Goal: Communication & Community: Share content

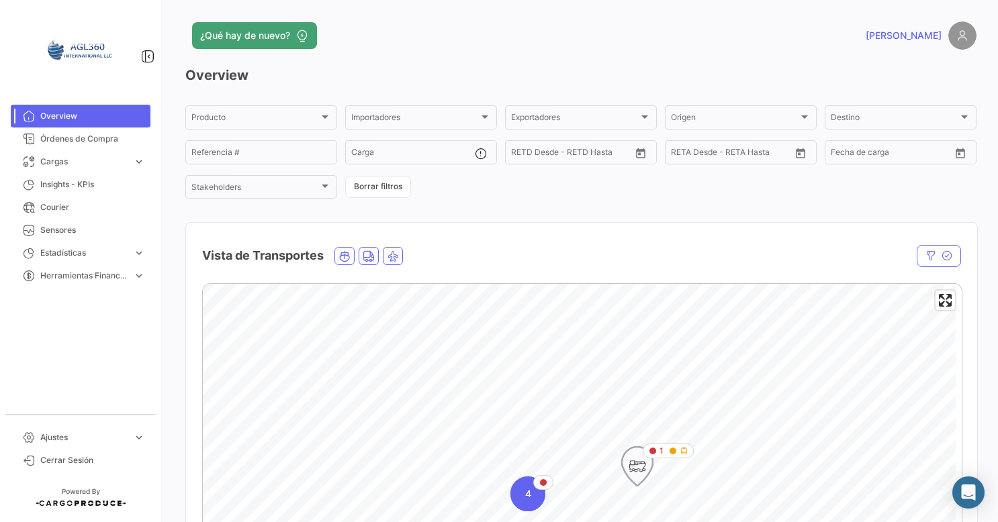
click at [677, 453] on div "Map marker" at bounding box center [678, 451] width 19 height 8
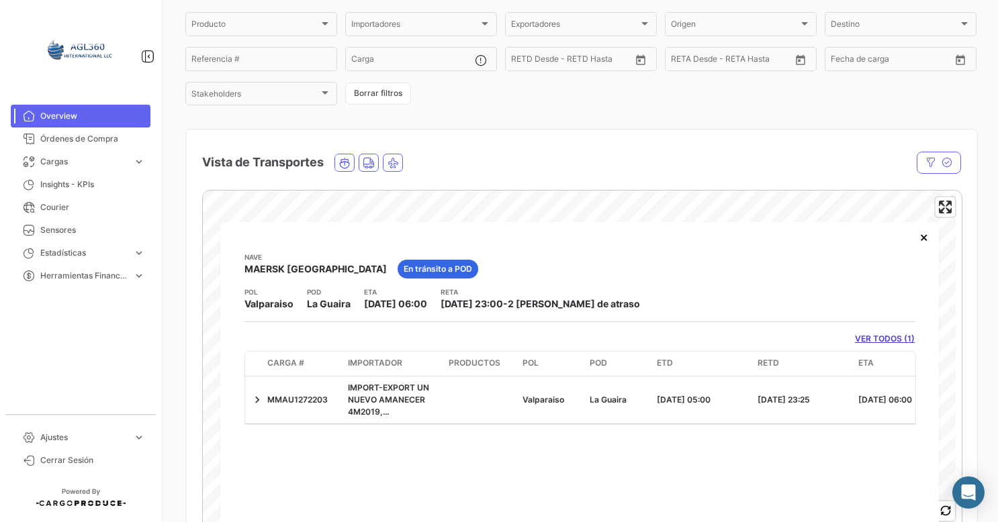
scroll to position [44, 0]
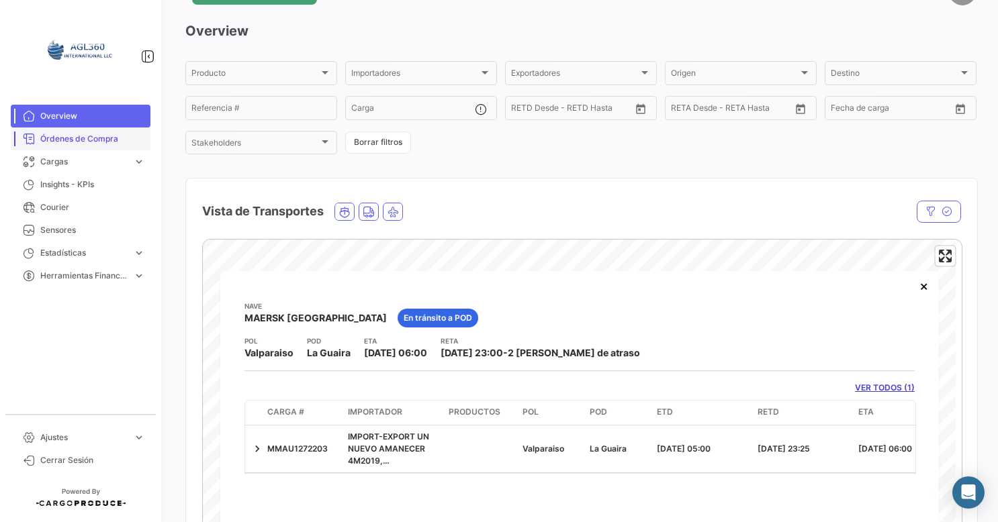
click at [102, 131] on link "Órdenes de Compra" at bounding box center [81, 139] width 140 height 23
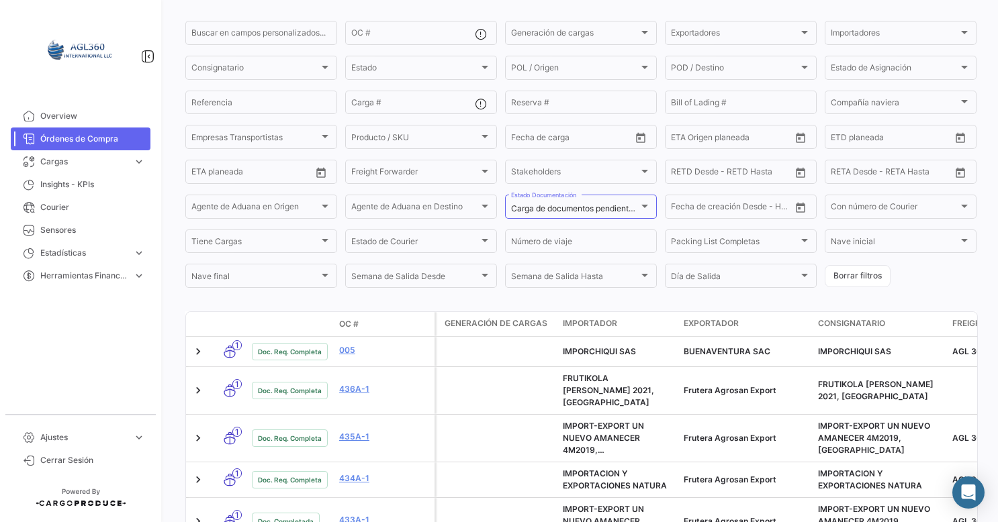
scroll to position [172, 0]
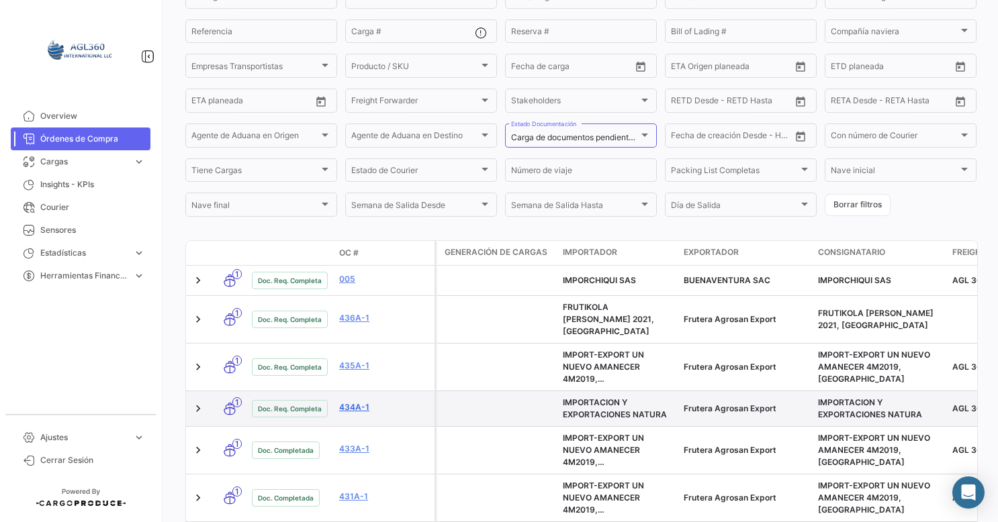
click at [353, 402] on link "434A-1" at bounding box center [384, 408] width 90 height 12
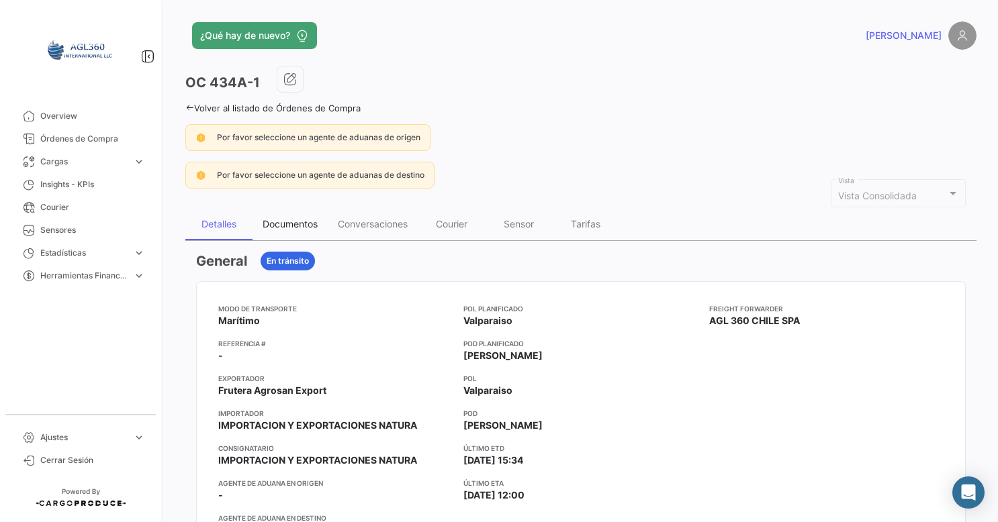
click at [283, 219] on div "Documentos" at bounding box center [290, 223] width 55 height 11
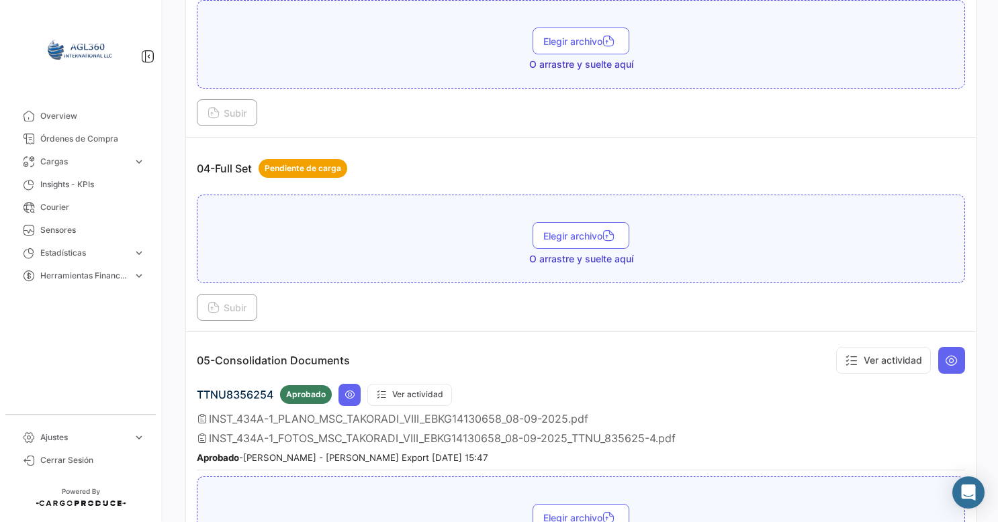
scroll to position [1029, 0]
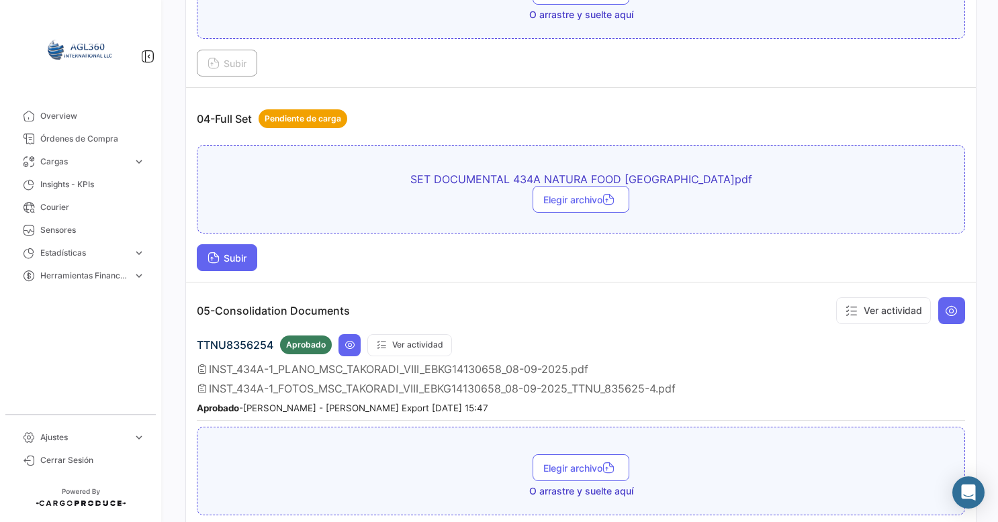
click at [226, 257] on button "Subir" at bounding box center [227, 257] width 60 height 27
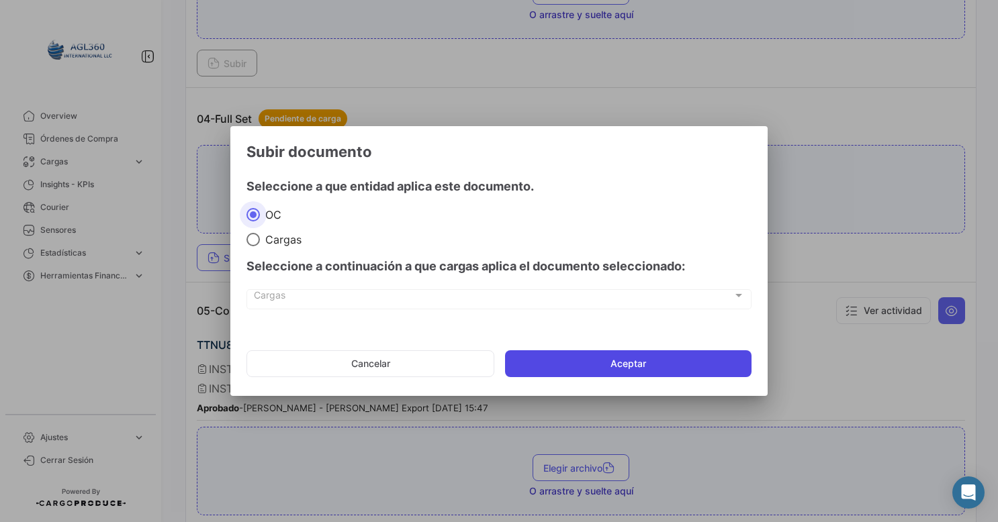
click at [550, 367] on button "Aceptar" at bounding box center [628, 364] width 246 height 27
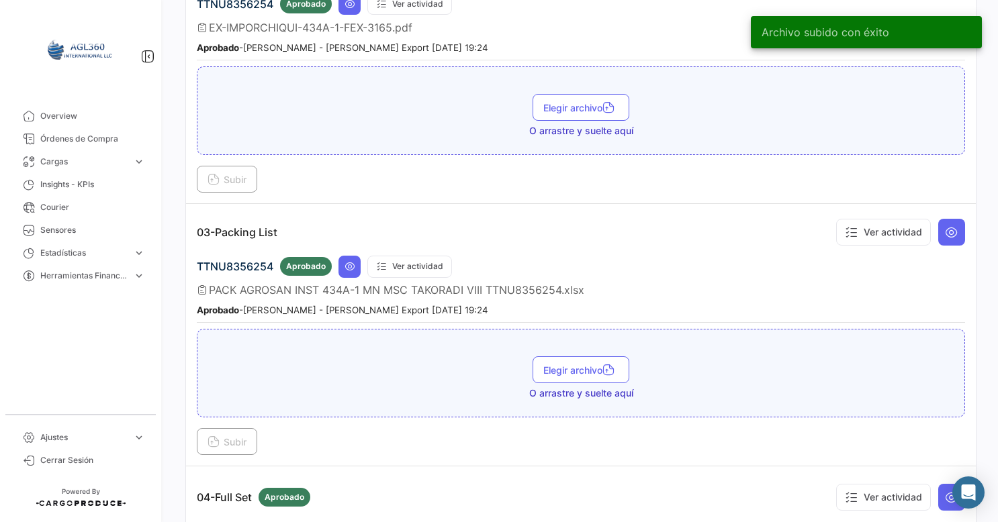
scroll to position [648, 0]
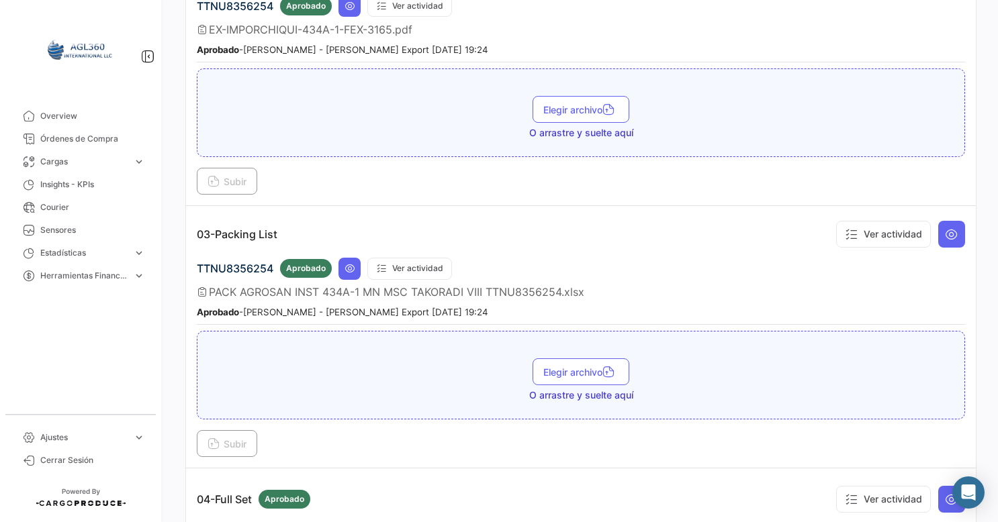
click at [675, 454] on td "03-Packing List Ver actividad TTNU8356254 Aprobado Ver actividad PACK AGROSAN I…" at bounding box center [581, 337] width 790 height 263
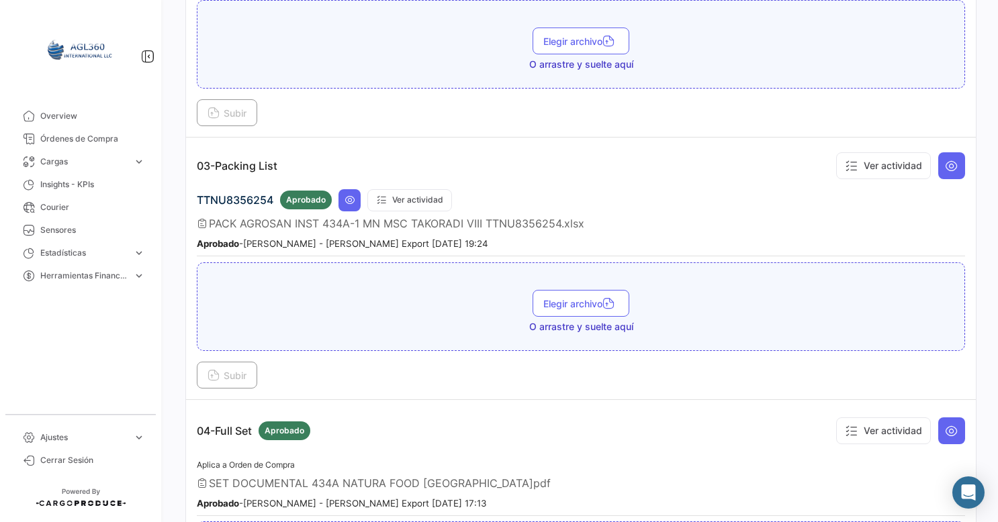
scroll to position [723, 0]
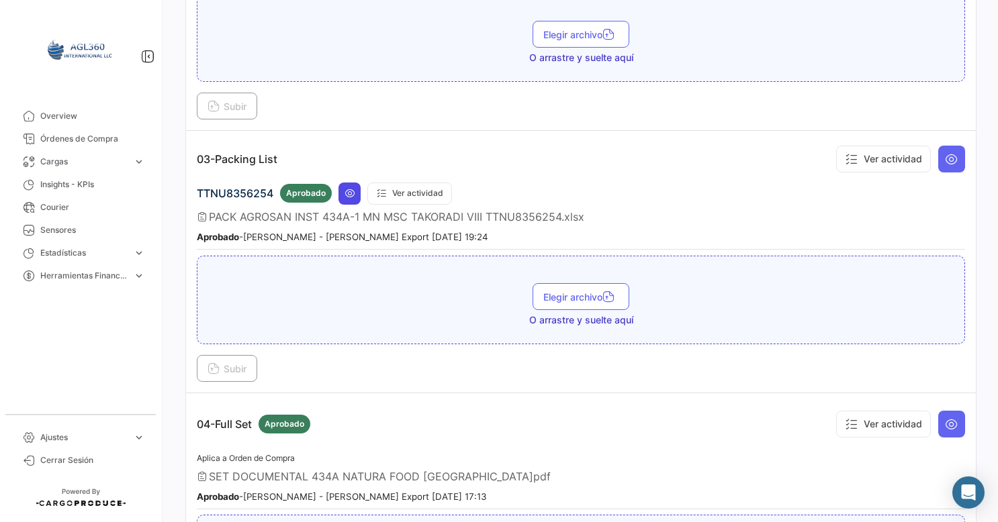
click at [346, 188] on icon at bounding box center [349, 193] width 11 height 11
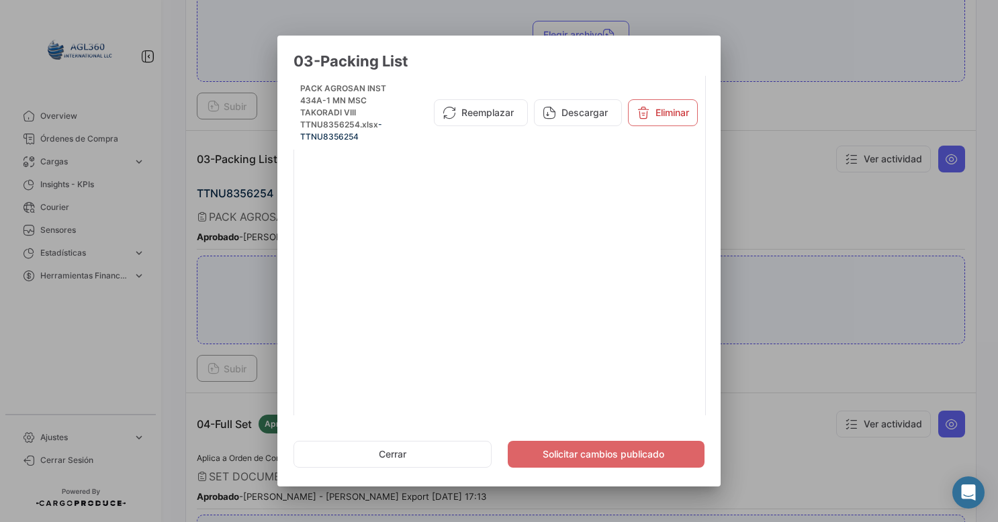
click at [791, 33] on div at bounding box center [499, 261] width 998 height 522
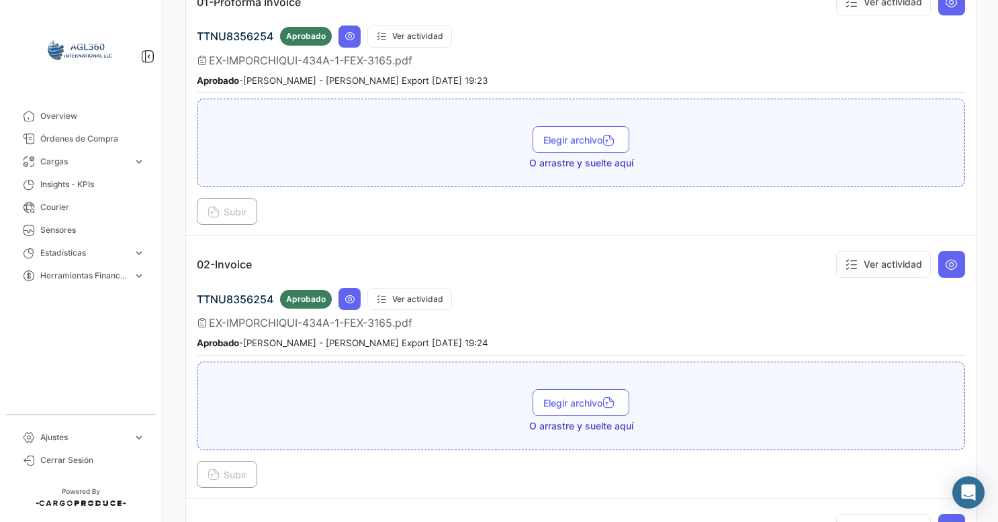
scroll to position [351, 0]
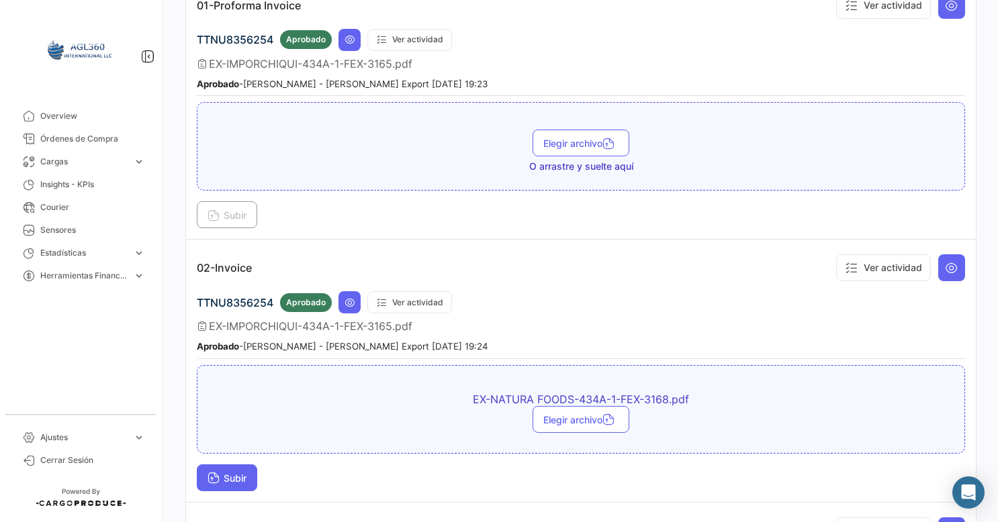
click at [246, 473] on span "Subir" at bounding box center [226, 478] width 39 height 11
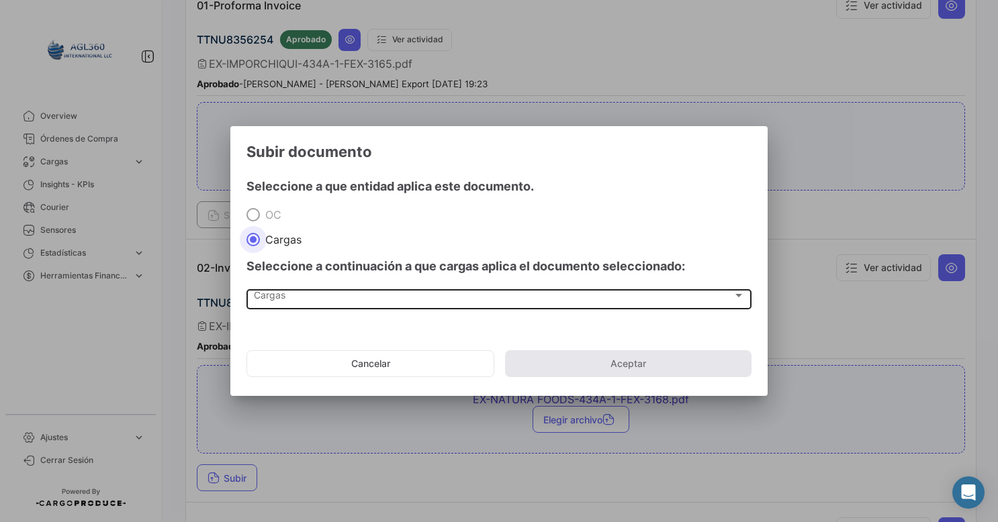
click at [322, 293] on div "Cargas" at bounding box center [493, 298] width 479 height 11
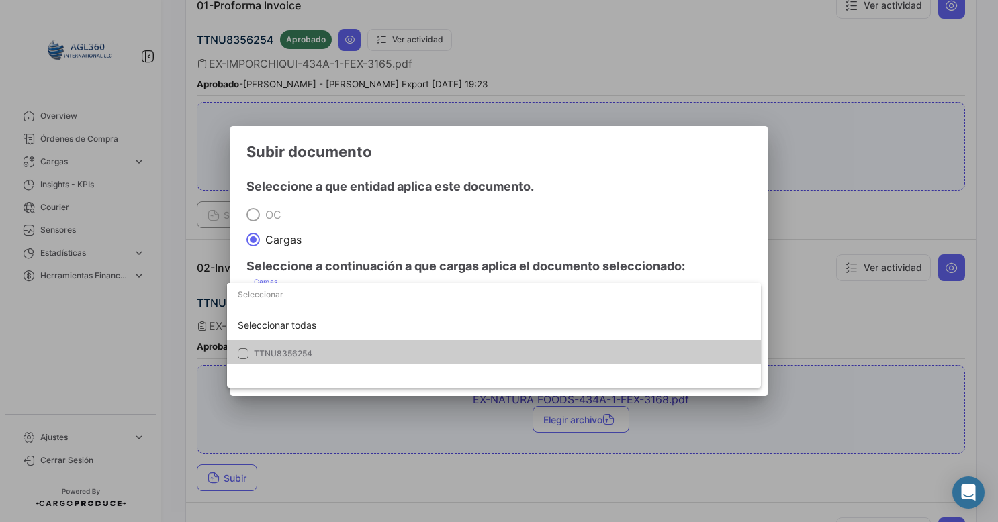
click at [282, 359] on span "TTNU8356254" at bounding box center [348, 354] width 188 height 12
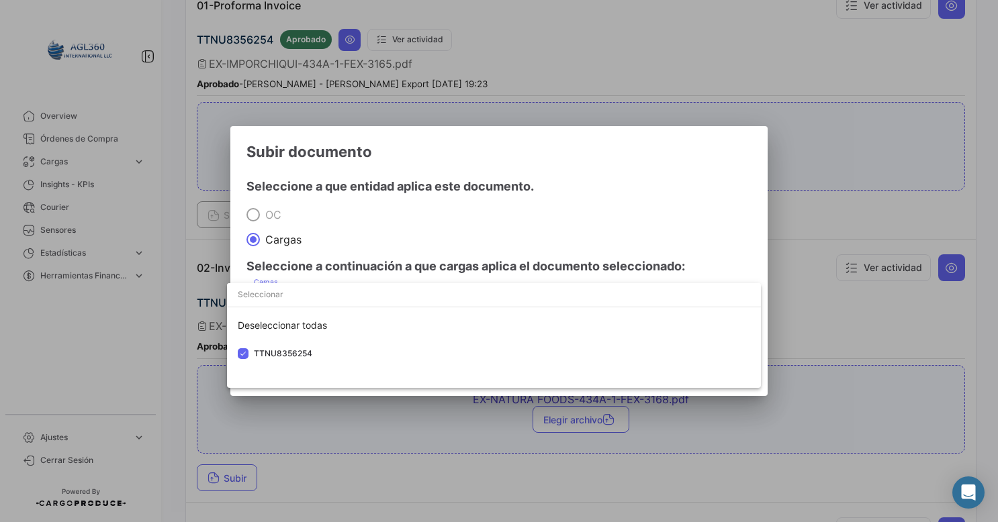
click at [557, 244] on div at bounding box center [499, 261] width 998 height 522
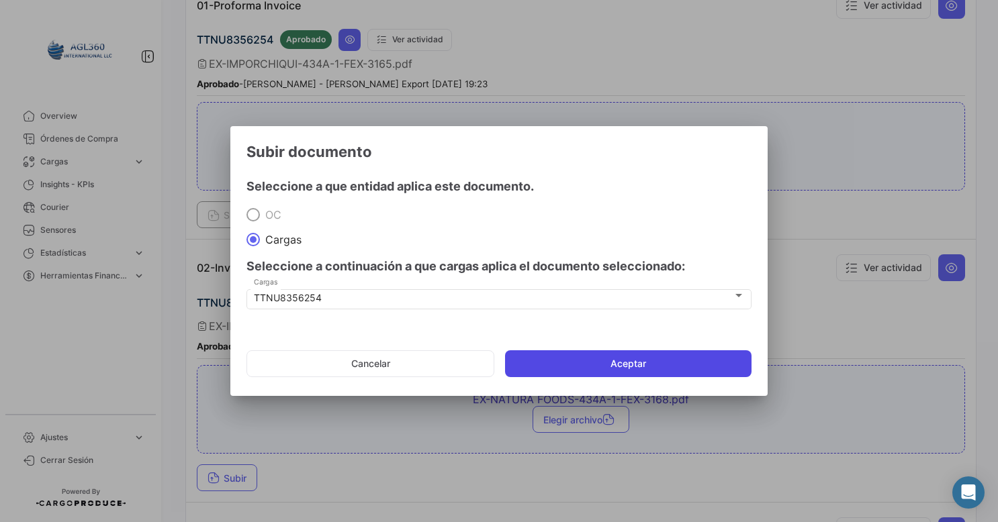
click at [595, 371] on button "Aceptar" at bounding box center [628, 364] width 246 height 27
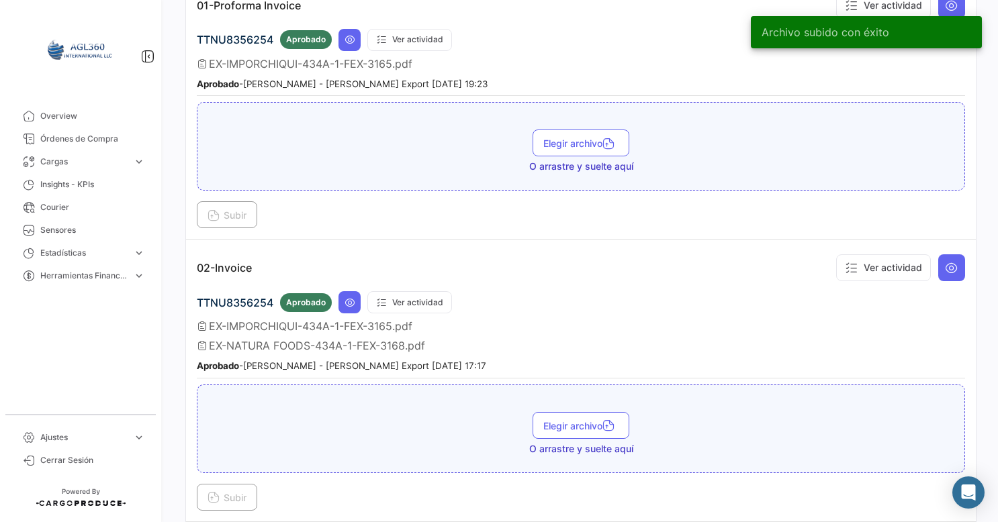
click at [263, 323] on span "EX-IMPORCHIQUI-434A-1-FEX-3165.pdf" at bounding box center [310, 326] width 203 height 13
click at [424, 296] on button "Ver actividad" at bounding box center [409, 302] width 85 height 22
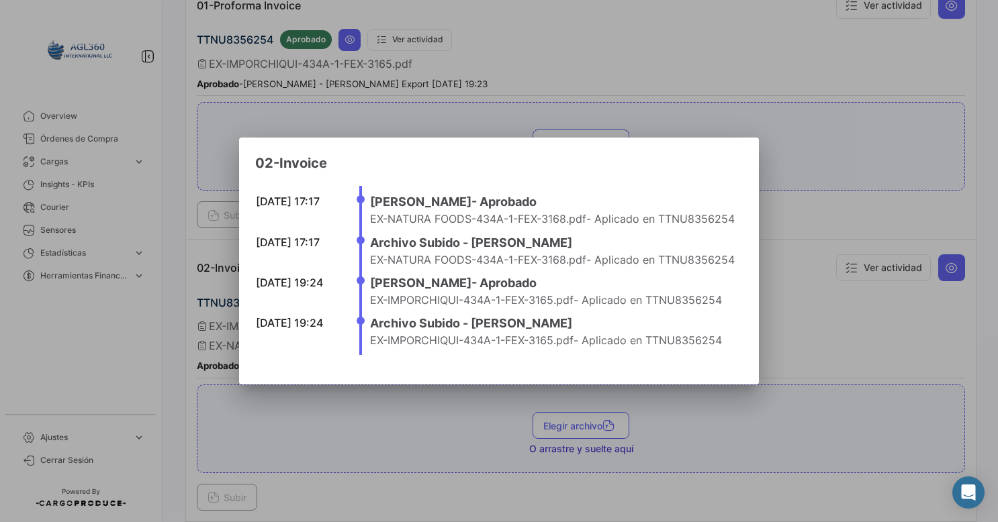
click at [880, 336] on div at bounding box center [499, 261] width 998 height 522
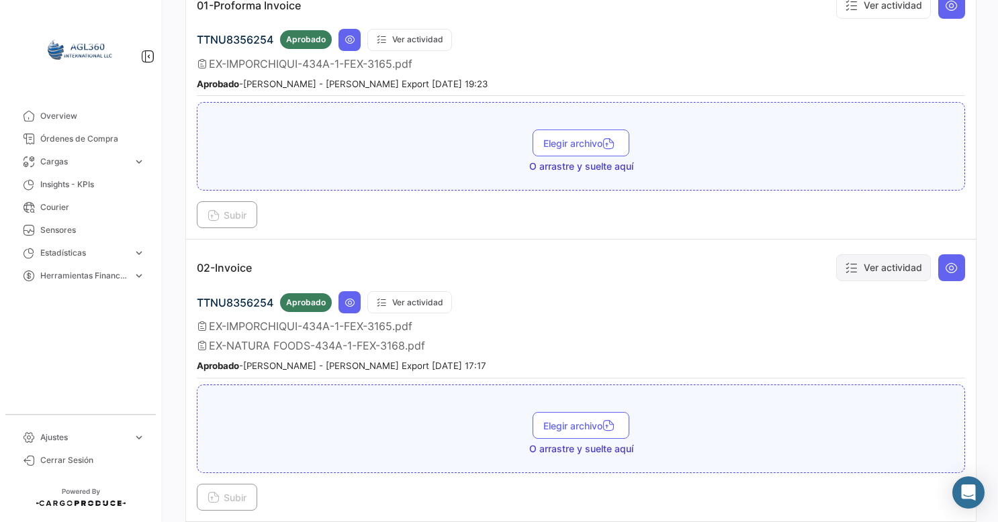
click at [854, 260] on button "Ver actividad" at bounding box center [883, 268] width 95 height 27
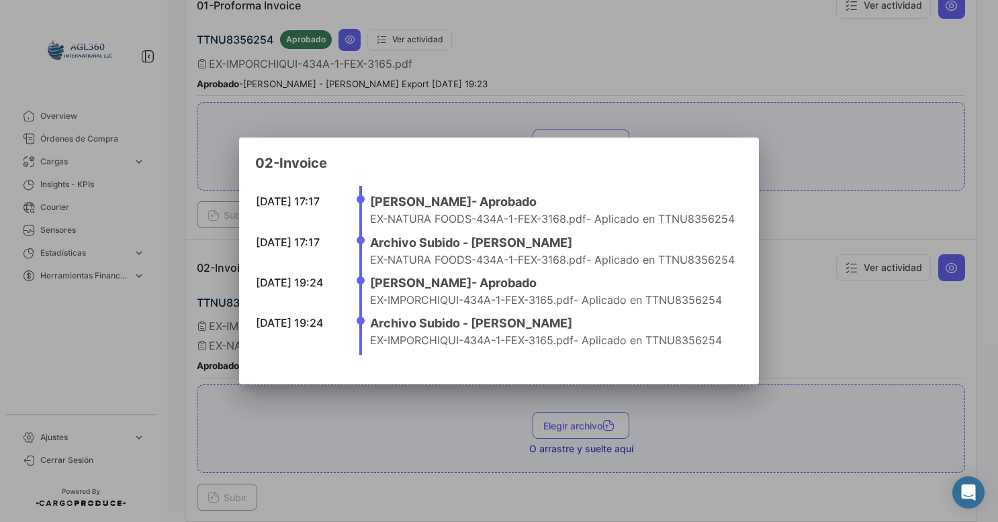
click at [804, 369] on div at bounding box center [499, 261] width 998 height 522
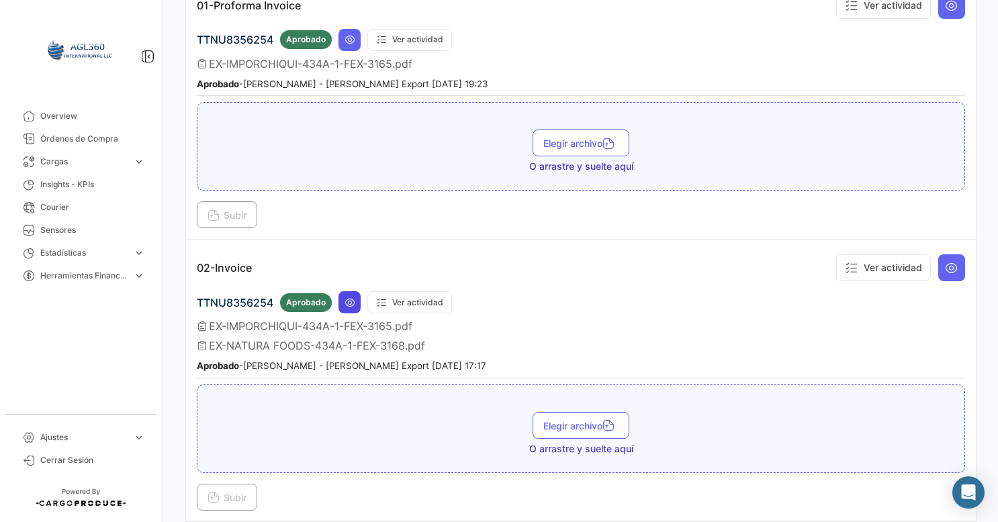
click at [346, 306] on button at bounding box center [349, 302] width 22 height 22
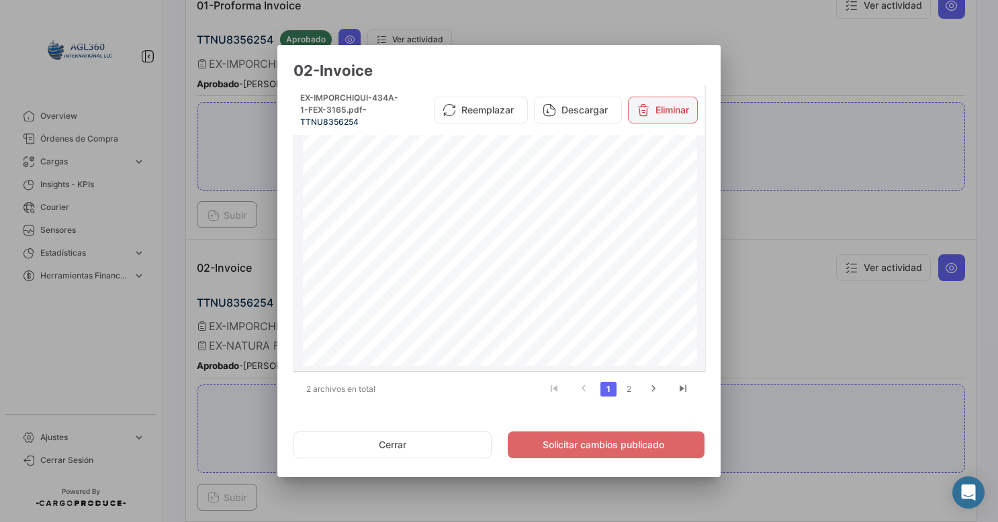
click at [680, 107] on button "Eliminar" at bounding box center [663, 110] width 70 height 27
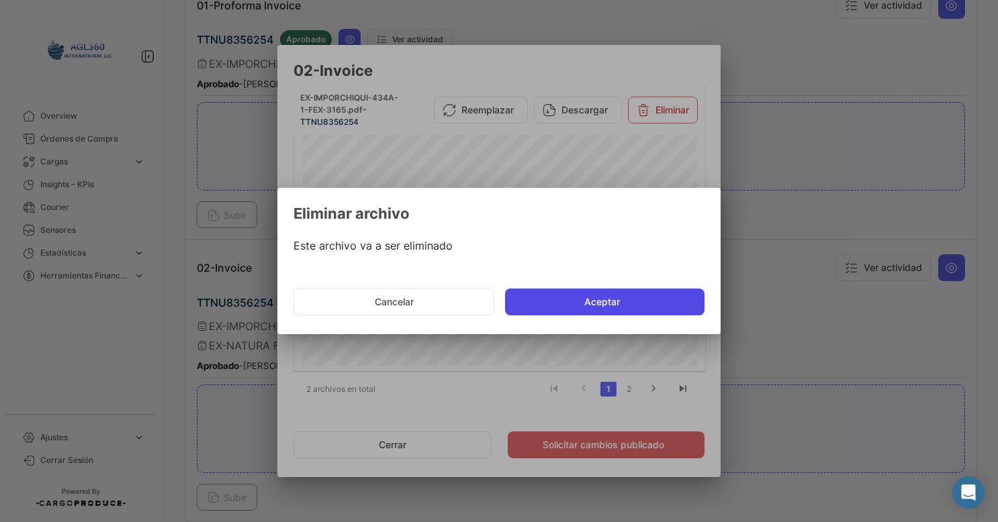
click at [587, 295] on button "Aceptar" at bounding box center [604, 302] width 199 height 27
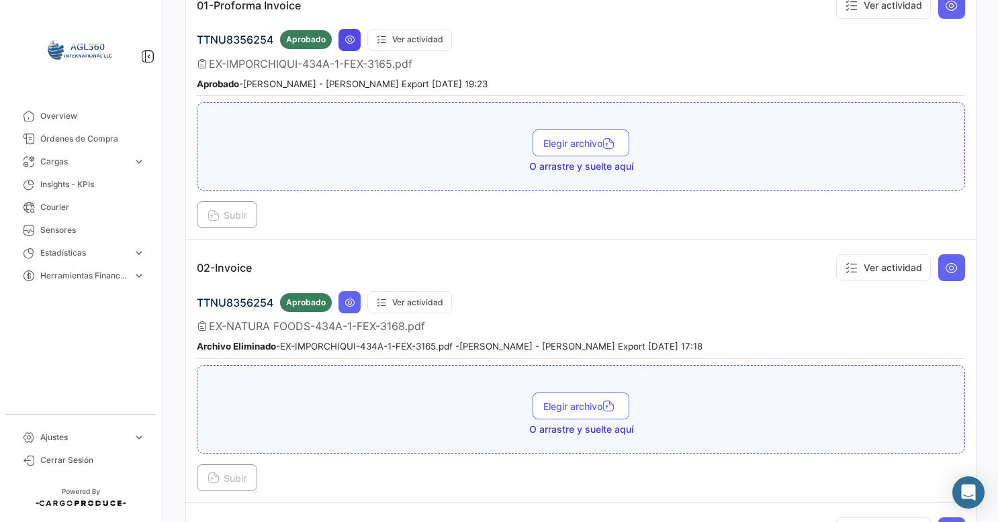
click at [348, 39] on icon at bounding box center [349, 39] width 11 height 11
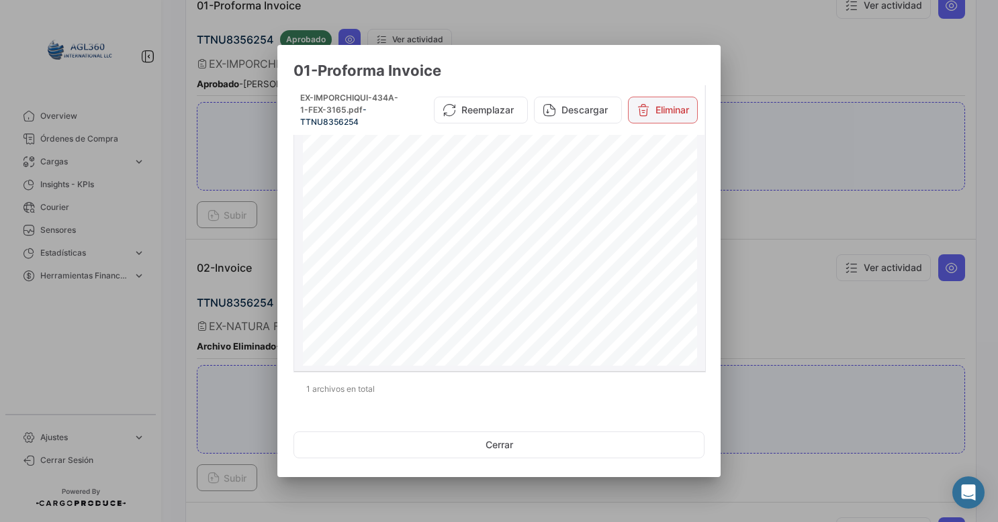
click at [675, 110] on button "Eliminar" at bounding box center [663, 110] width 70 height 27
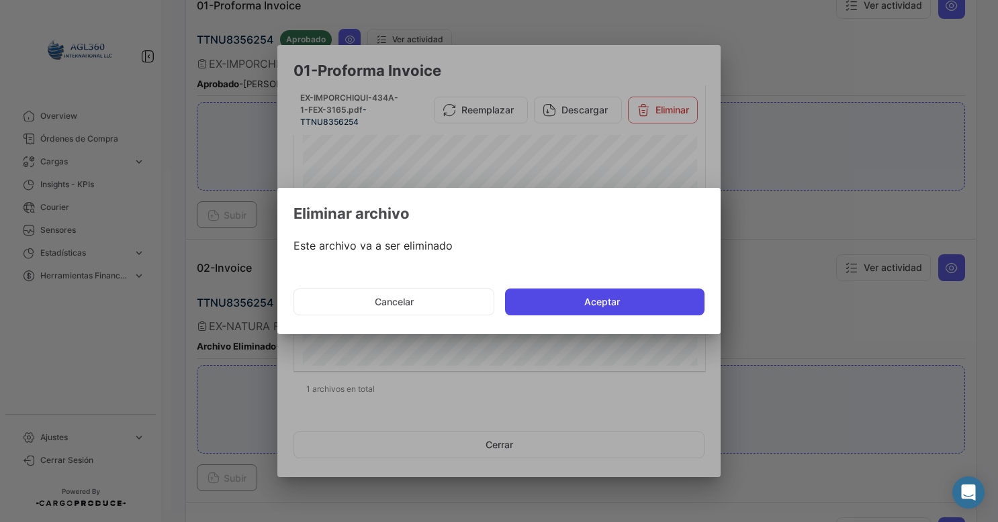
click at [565, 297] on button "Aceptar" at bounding box center [604, 302] width 199 height 27
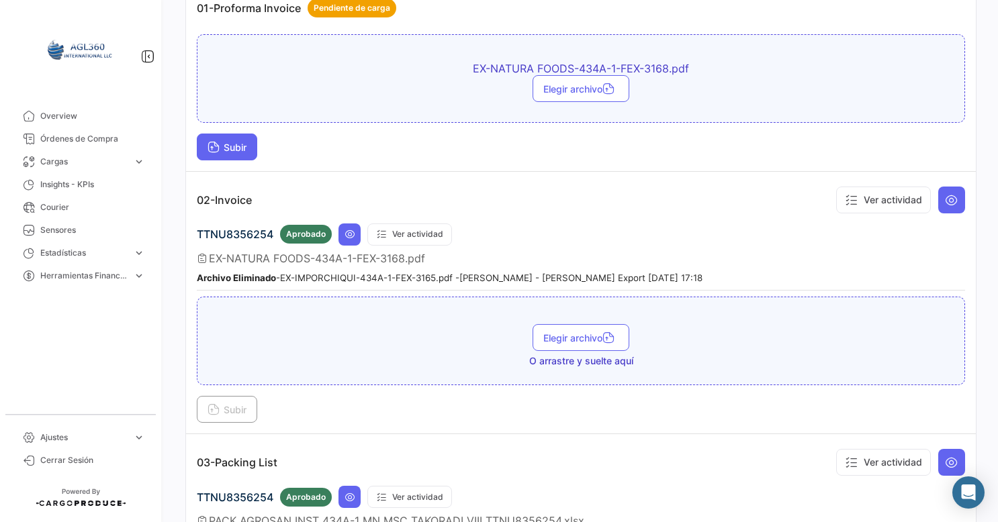
click at [220, 138] on button "Subir" at bounding box center [227, 147] width 60 height 27
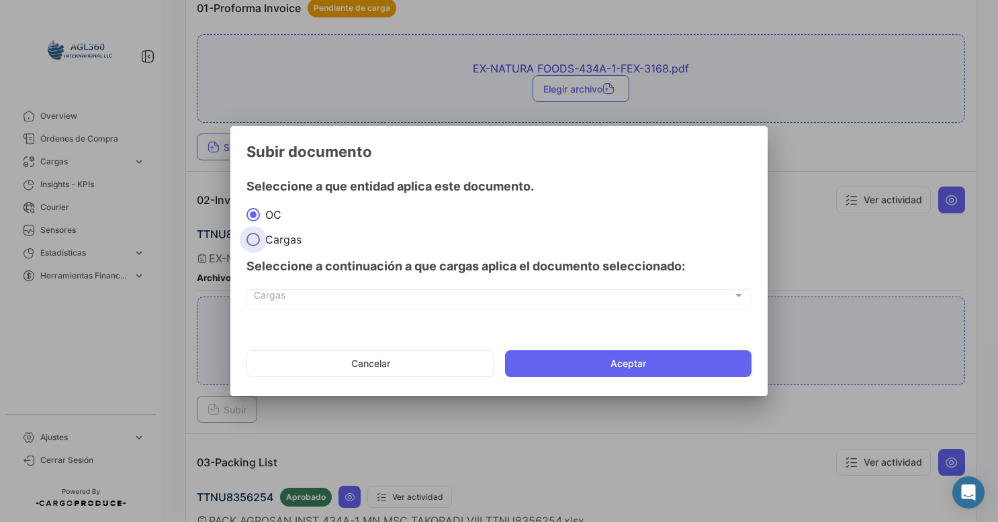
click at [272, 245] on span "Cargas" at bounding box center [281, 239] width 42 height 13
click at [260, 245] on input "Cargas" at bounding box center [252, 239] width 13 height 13
radio input "true"
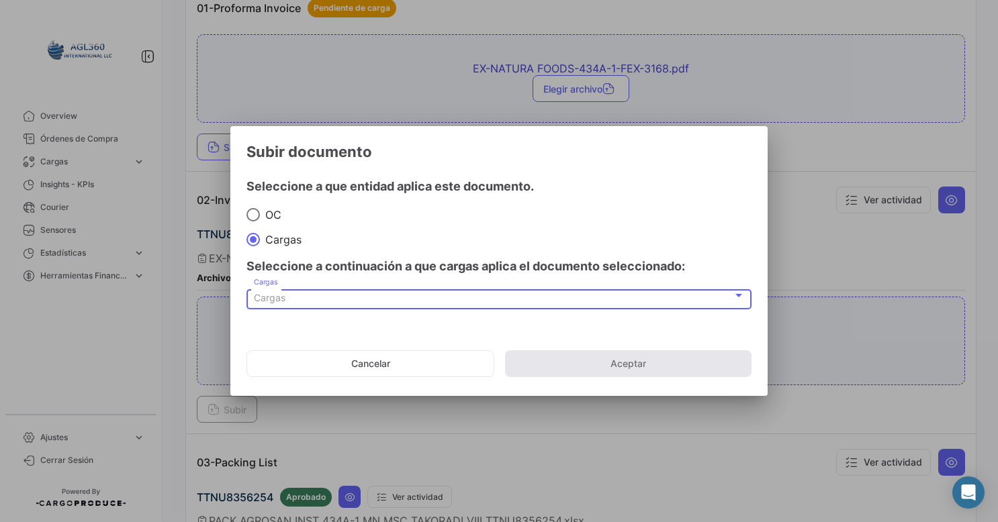
click at [285, 294] on span "Cargas" at bounding box center [270, 297] width 32 height 11
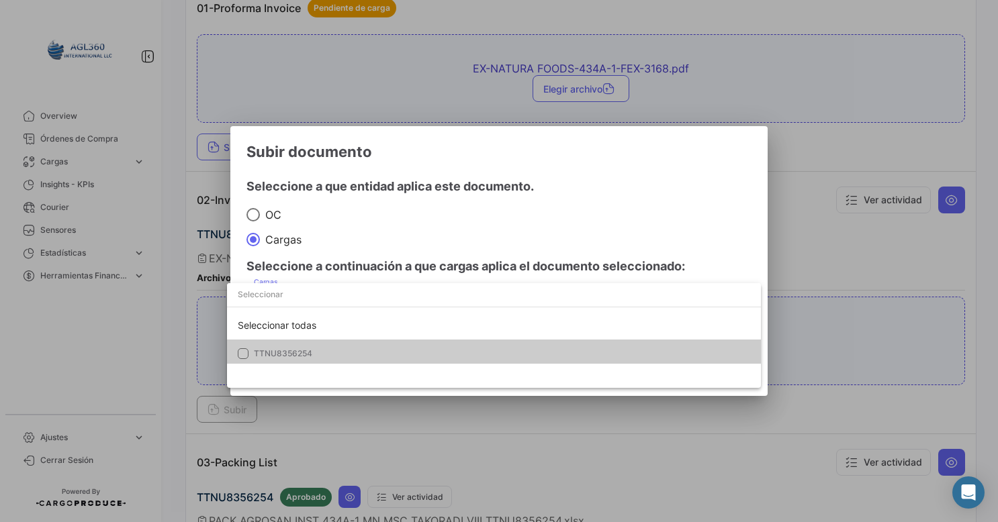
click at [297, 355] on span "TTNU8356254" at bounding box center [283, 354] width 58 height 10
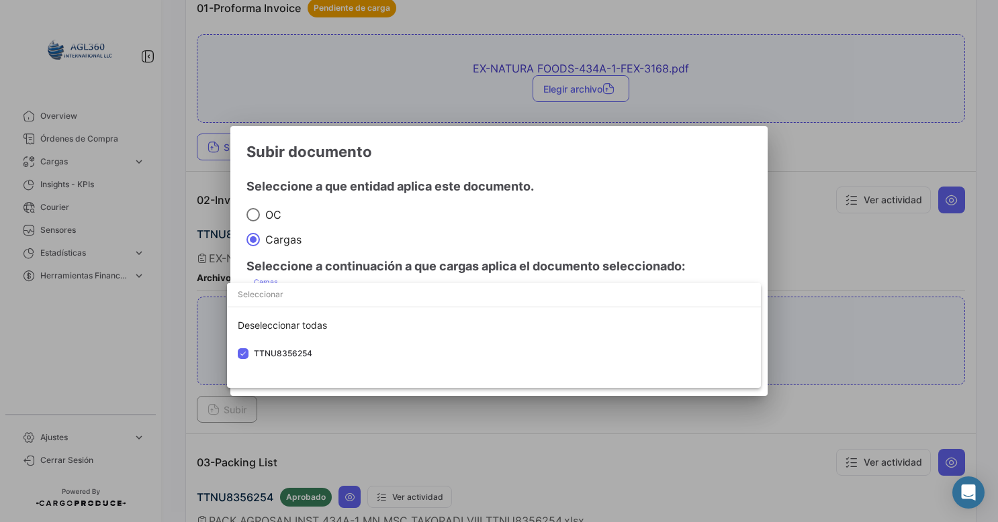
click at [501, 259] on div at bounding box center [499, 261] width 998 height 522
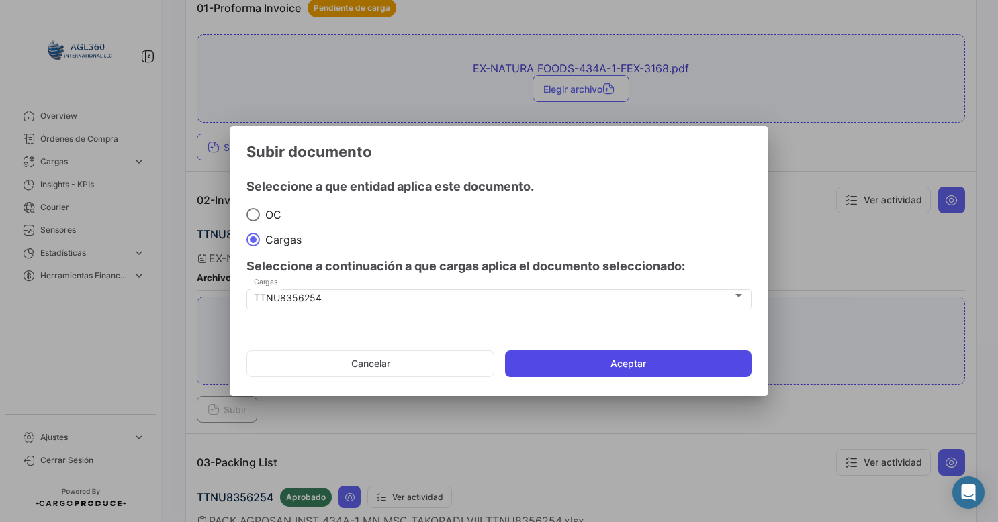
click at [564, 368] on button "Aceptar" at bounding box center [628, 364] width 246 height 27
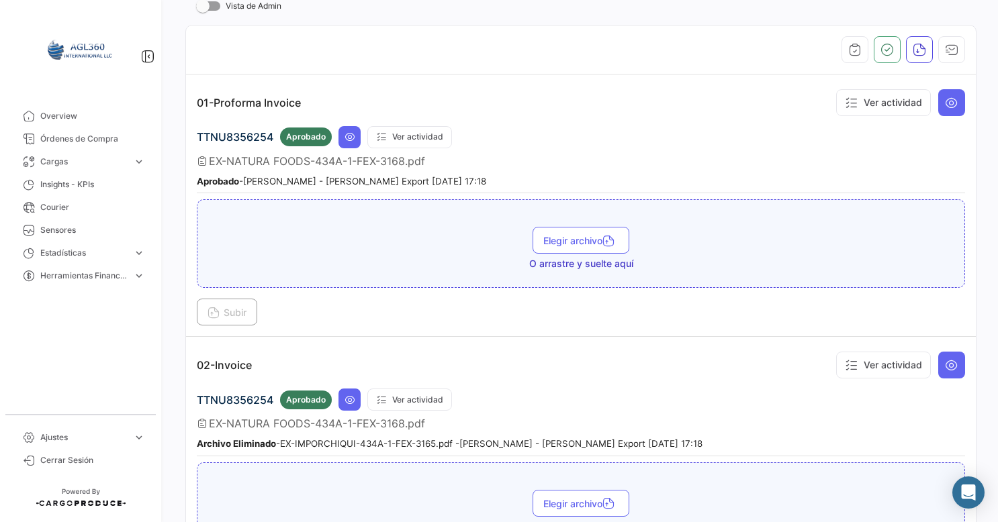
scroll to position [258, 0]
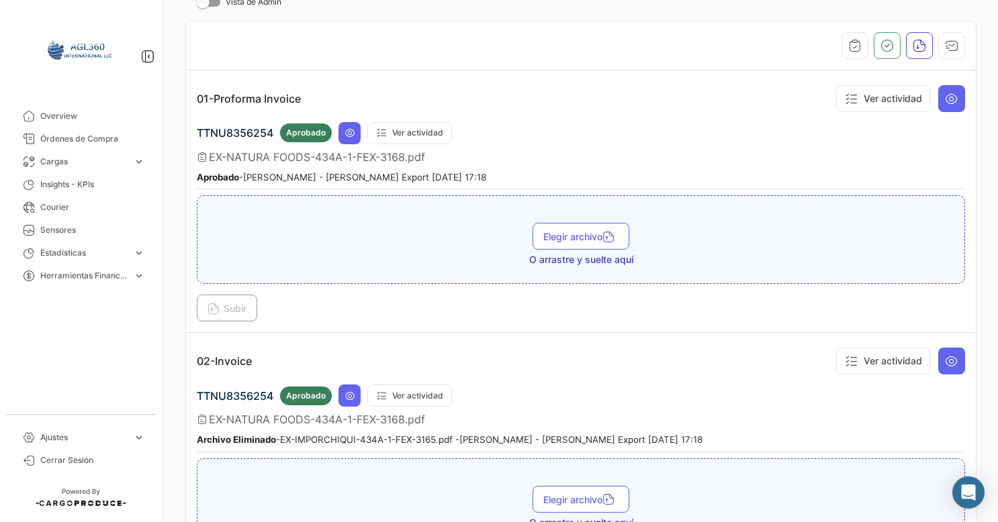
drag, startPoint x: 987, startPoint y: 93, endPoint x: 983, endPoint y: 124, distance: 31.8
click at [983, 124] on div "¿Qué hay de nuevo? [PERSON_NAME] OC 434A-1 Volver al listado de Órdenes de Comp…" at bounding box center [581, 261] width 834 height 522
drag, startPoint x: 990, startPoint y: 125, endPoint x: 986, endPoint y: 144, distance: 19.8
click at [986, 144] on div "¿Qué hay de nuevo? [PERSON_NAME] OC 434A-1 Volver al listado de Órdenes de Comp…" at bounding box center [581, 261] width 834 height 522
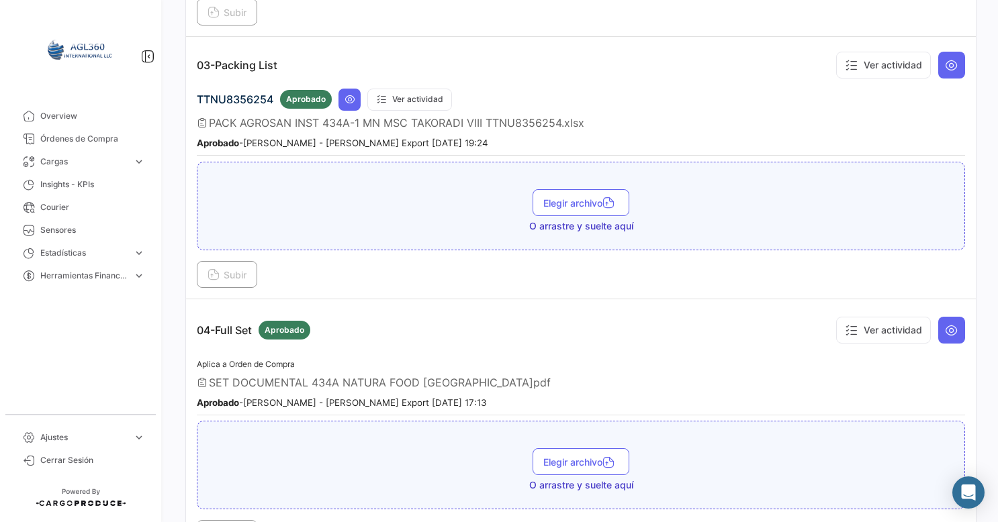
scroll to position [839, 0]
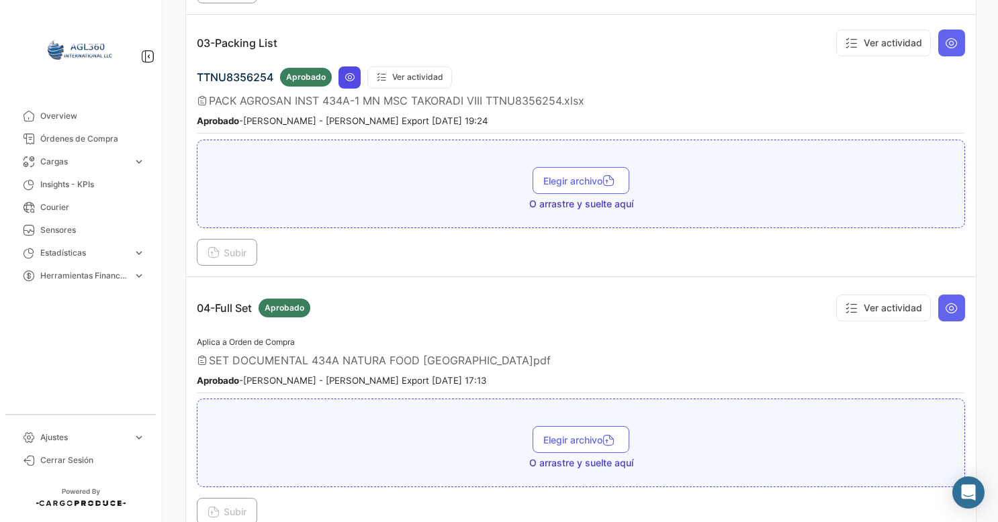
click at [354, 66] on button at bounding box center [349, 77] width 22 height 22
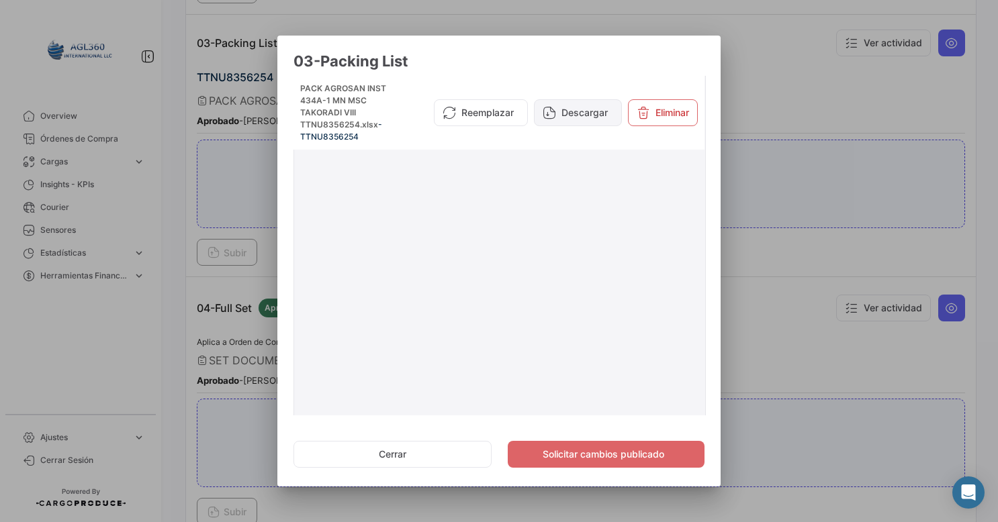
click at [560, 107] on button "Descargar" at bounding box center [578, 112] width 88 height 27
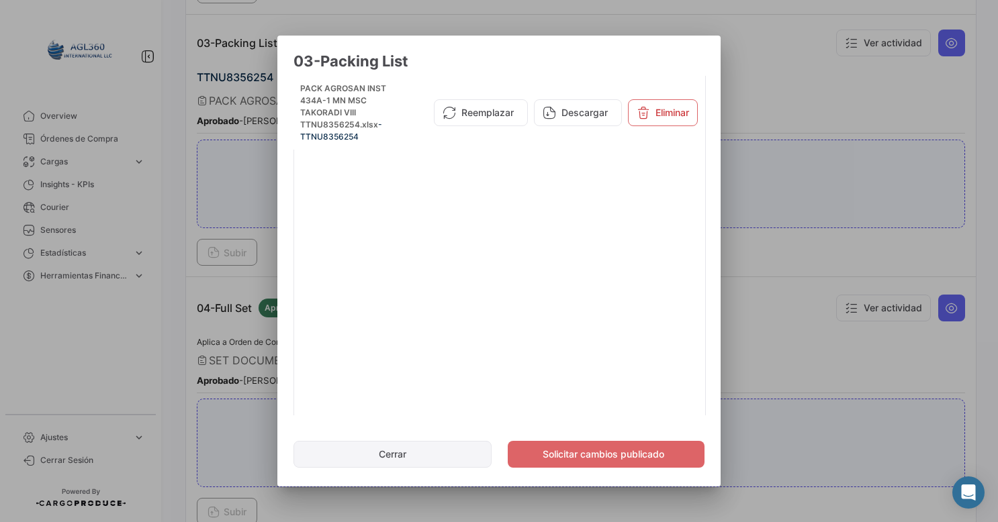
click at [405, 462] on button "Cerrar" at bounding box center [392, 454] width 198 height 27
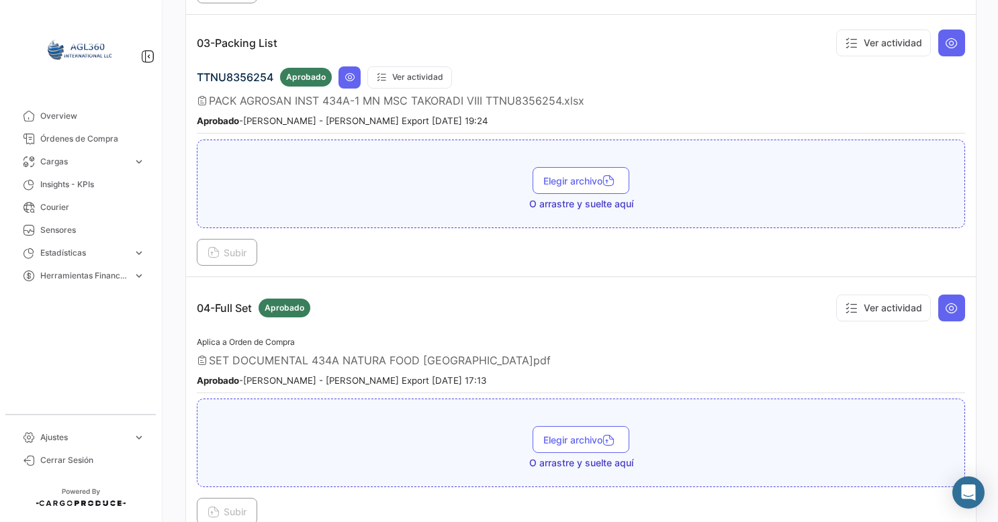
click at [723, 336] on div "Aplica a Orden de Compra SET DOCUMENTAL 434A NATURA FOOD [GEOGRAPHIC_DATA]pdf A…" at bounding box center [581, 363] width 768 height 59
click at [672, 308] on div "04-Full Set Aprobado Ver actividad" at bounding box center [581, 308] width 768 height 40
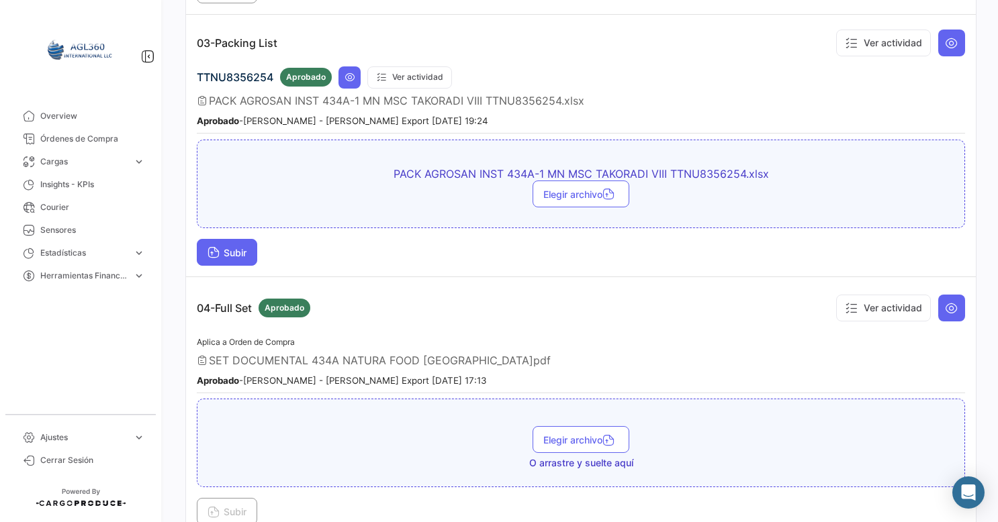
click at [237, 247] on span "Subir" at bounding box center [226, 252] width 39 height 11
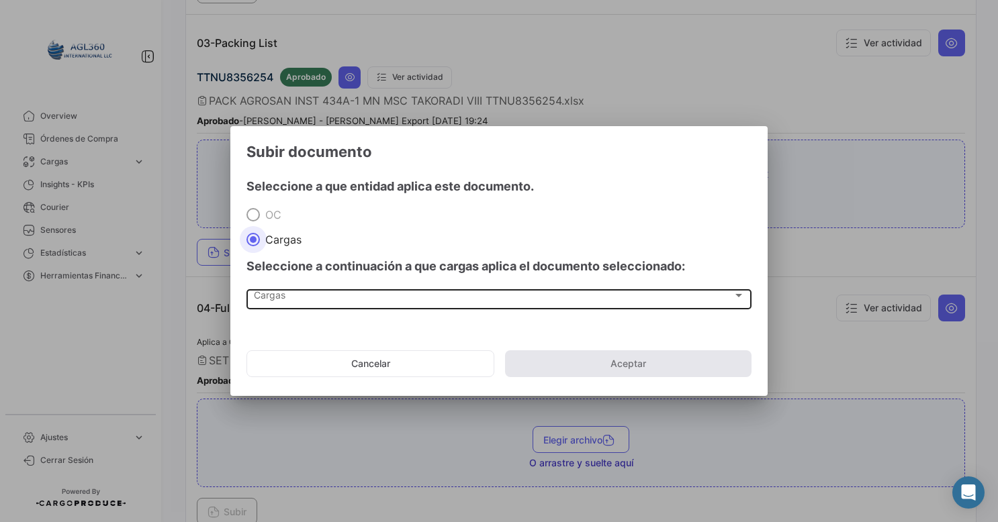
click at [405, 295] on div "Cargas" at bounding box center [493, 298] width 479 height 11
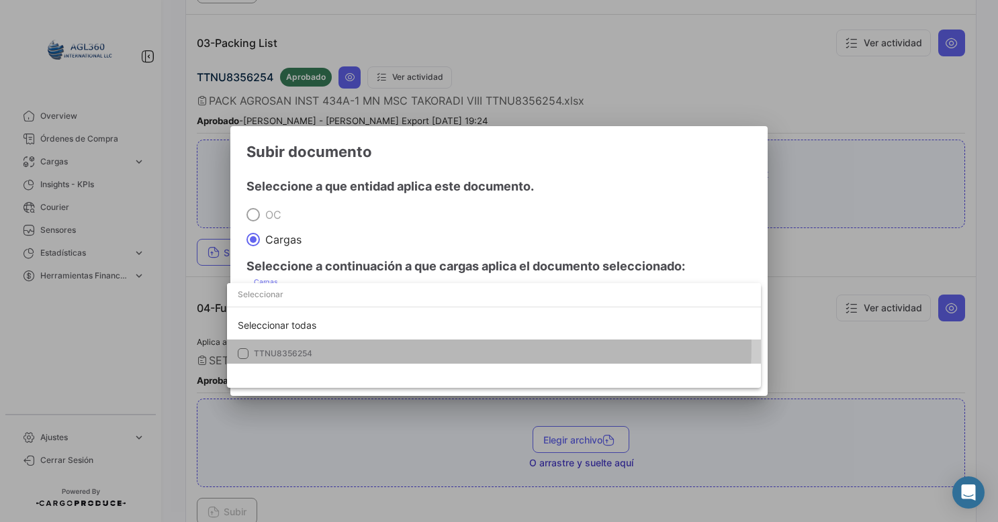
click at [340, 345] on mat-option "TTNU8356254" at bounding box center [494, 354] width 534 height 28
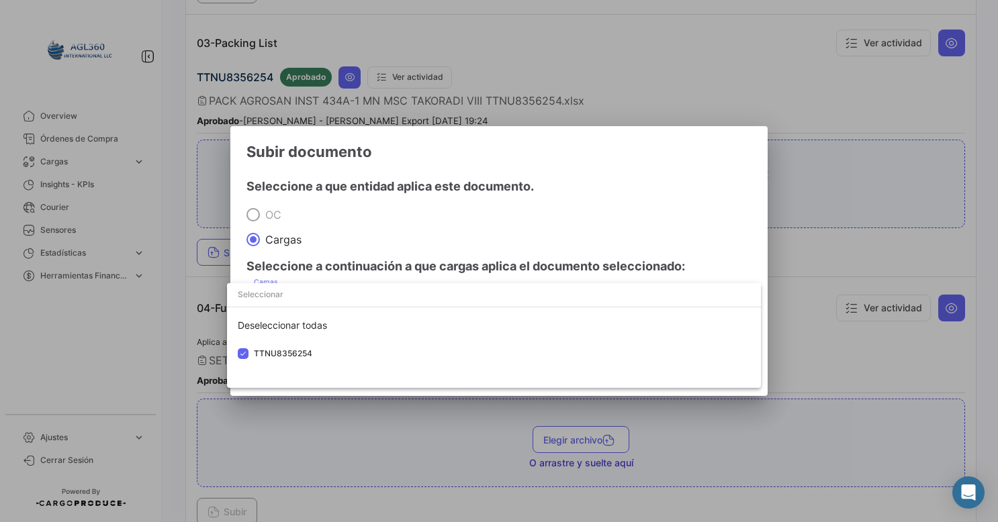
click at [631, 203] on div at bounding box center [499, 261] width 998 height 522
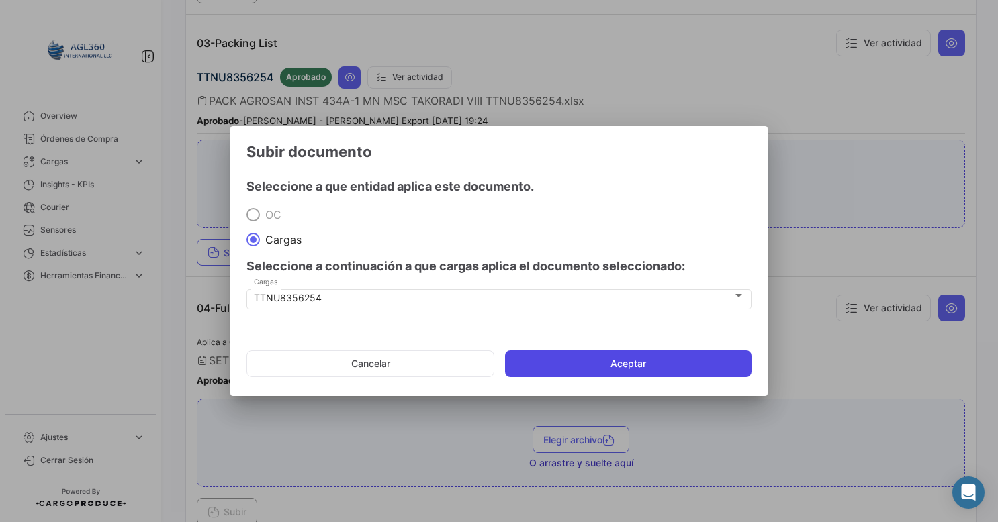
click at [591, 370] on button "Aceptar" at bounding box center [628, 364] width 246 height 27
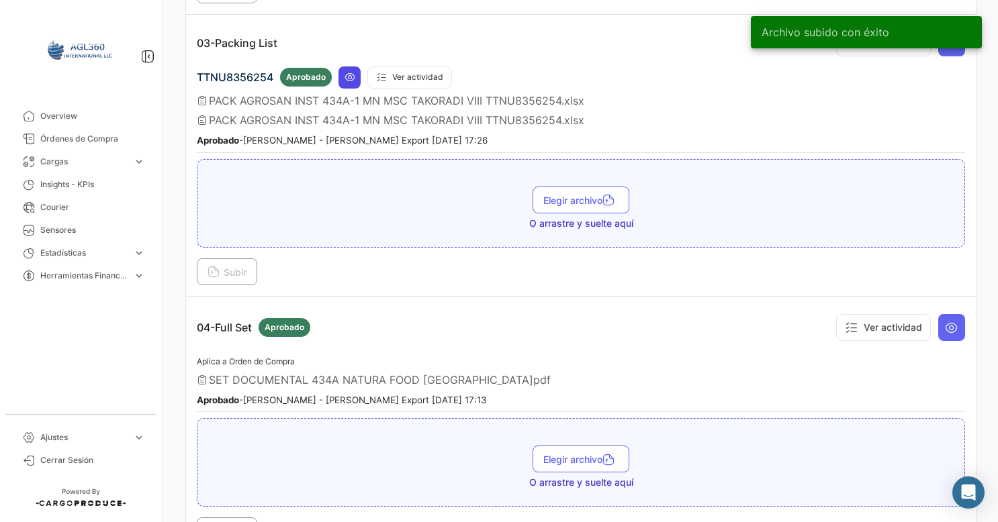
click at [353, 74] on icon at bounding box center [349, 77] width 11 height 11
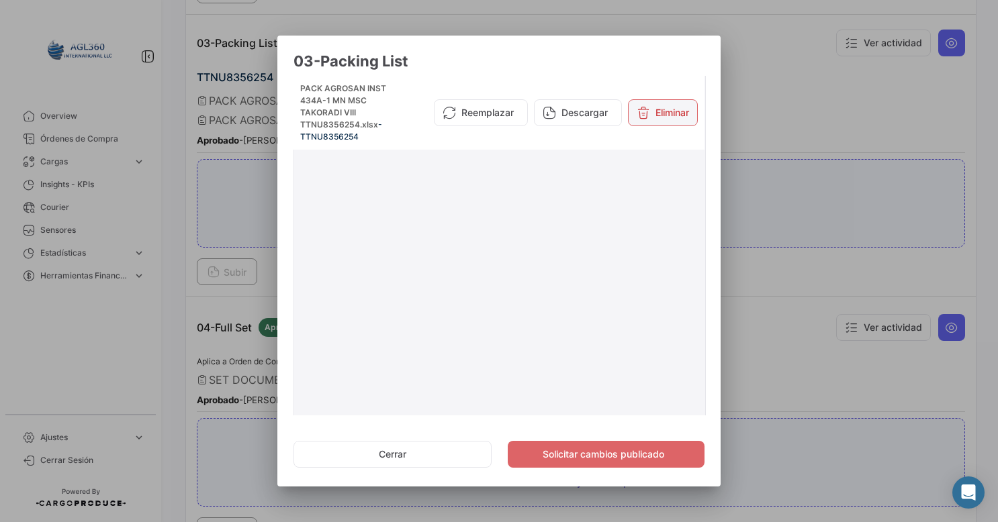
click at [659, 101] on button "Eliminar" at bounding box center [663, 112] width 70 height 27
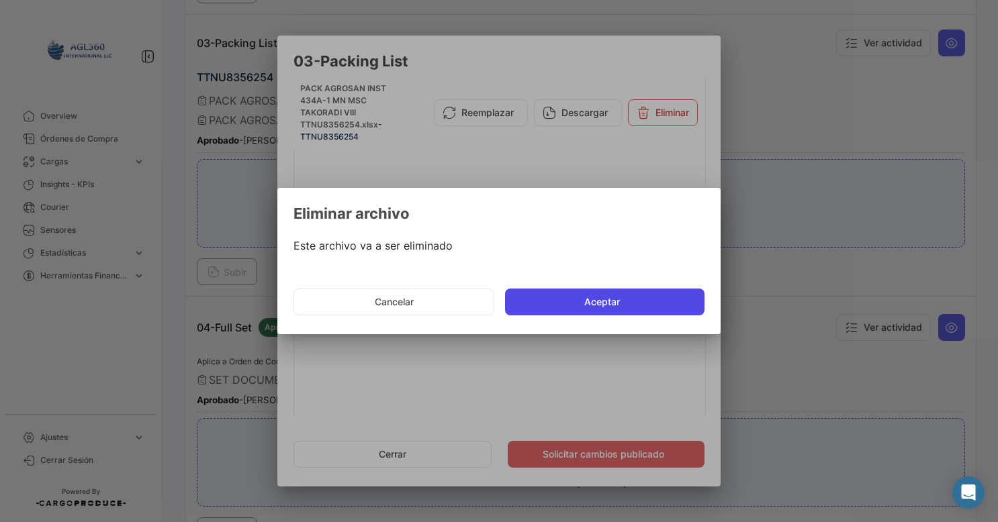
click at [583, 307] on button "Aceptar" at bounding box center [604, 302] width 199 height 27
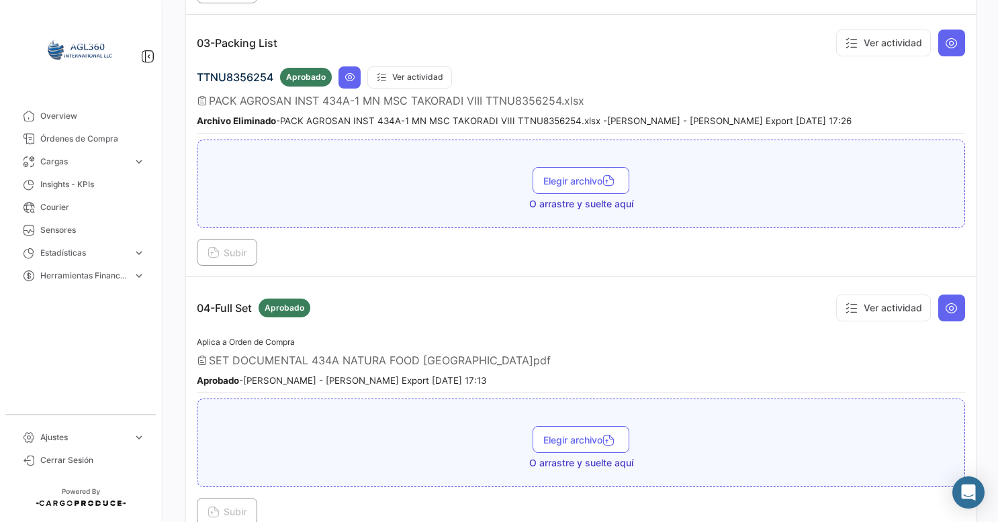
click at [338, 94] on span "PACK AGROSAN INST 434A-1 MN MSC TAKORADI VIII TTNU8356254.xlsx" at bounding box center [396, 100] width 375 height 13
click at [351, 72] on icon at bounding box center [349, 77] width 11 height 11
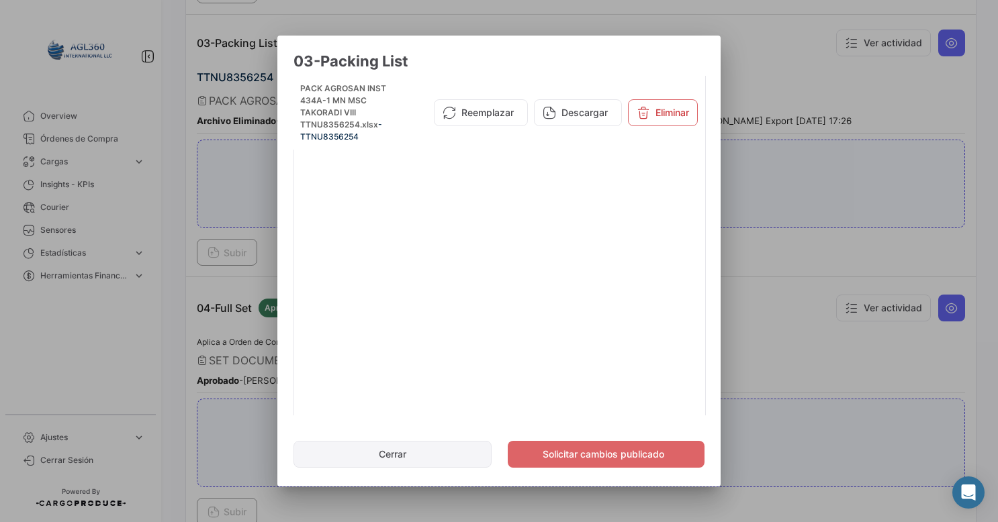
click at [424, 455] on button "Cerrar" at bounding box center [392, 454] width 198 height 27
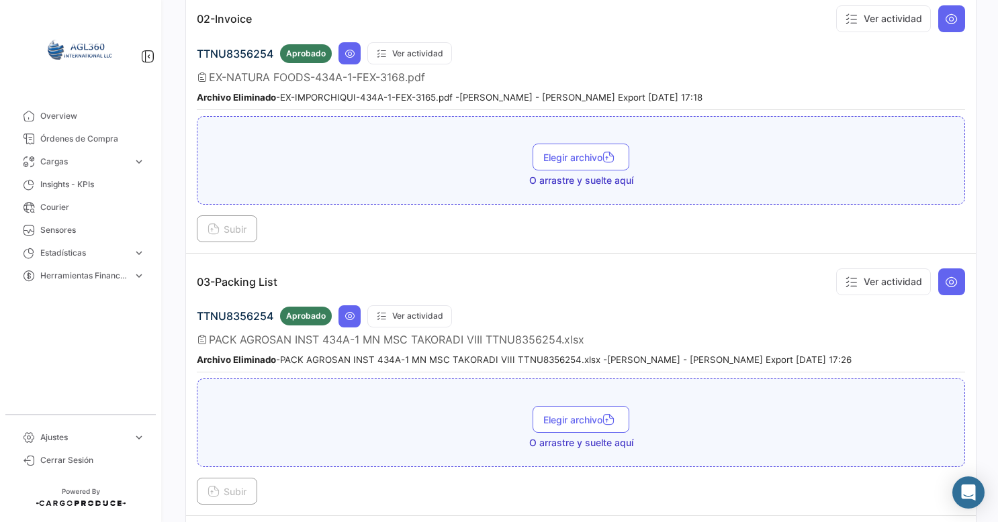
scroll to position [541, 0]
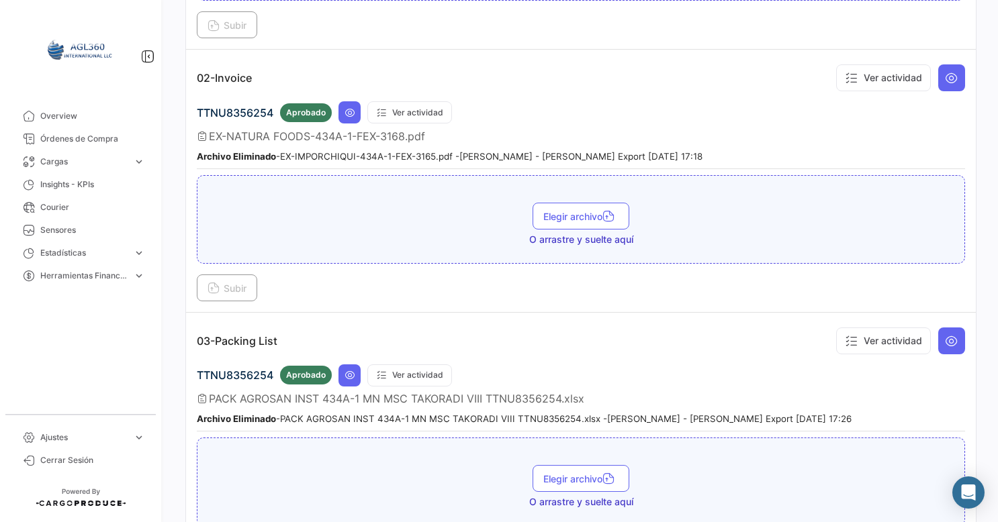
drag, startPoint x: 988, startPoint y: 252, endPoint x: 997, endPoint y: 201, distance: 52.3
click at [997, 201] on div "¿Qué hay de nuevo? [PERSON_NAME] OC 434A-1 Volver al listado de Órdenes de Comp…" at bounding box center [581, 261] width 834 height 522
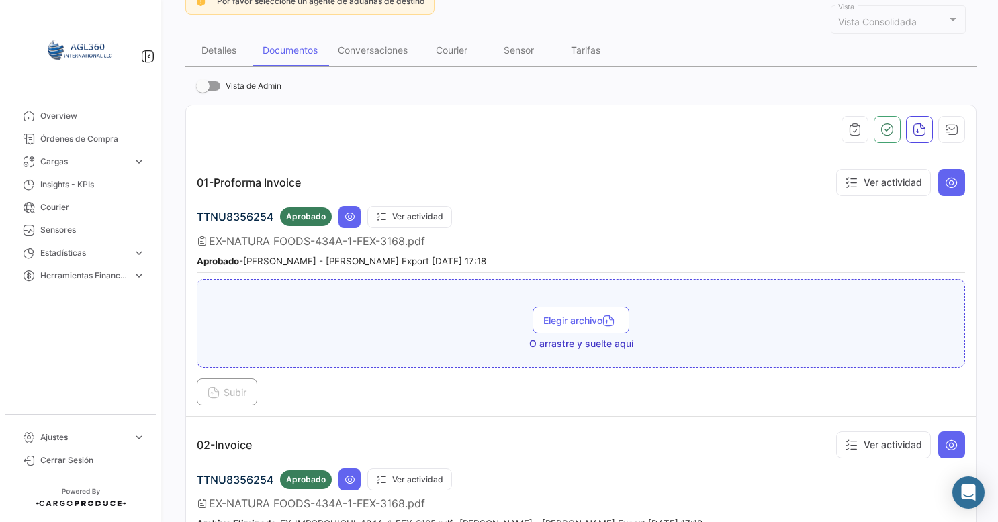
scroll to position [155, 0]
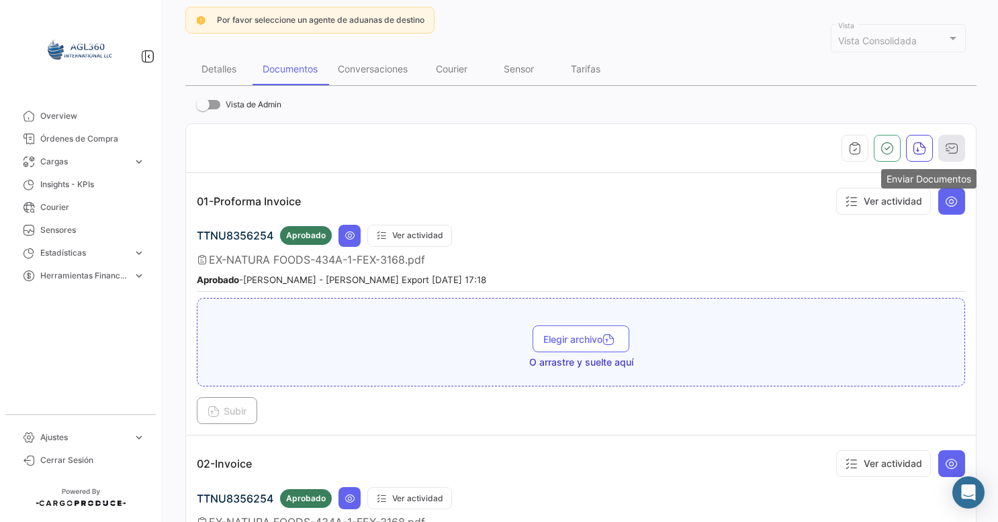
click at [945, 144] on icon "button" at bounding box center [951, 148] width 13 height 13
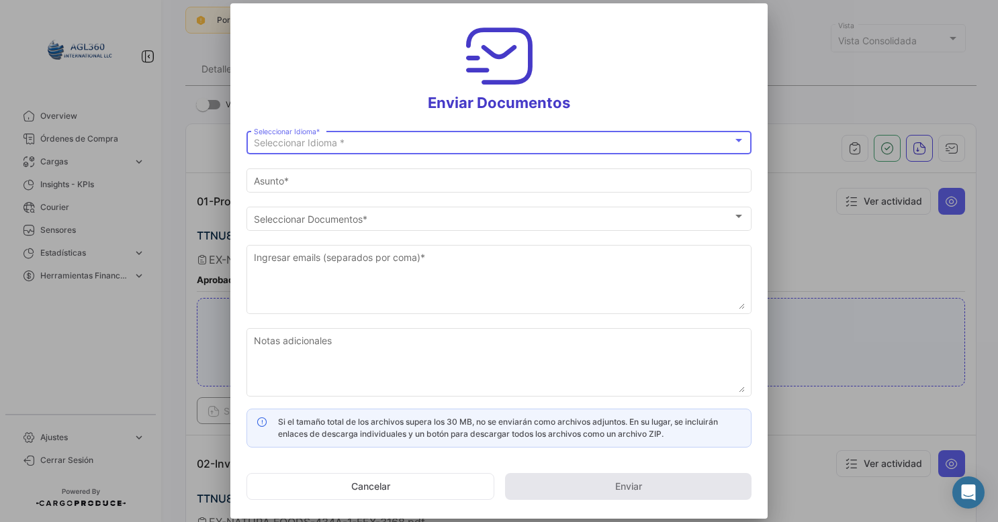
click at [394, 141] on div "Seleccionar Idioma *" at bounding box center [493, 143] width 479 height 11
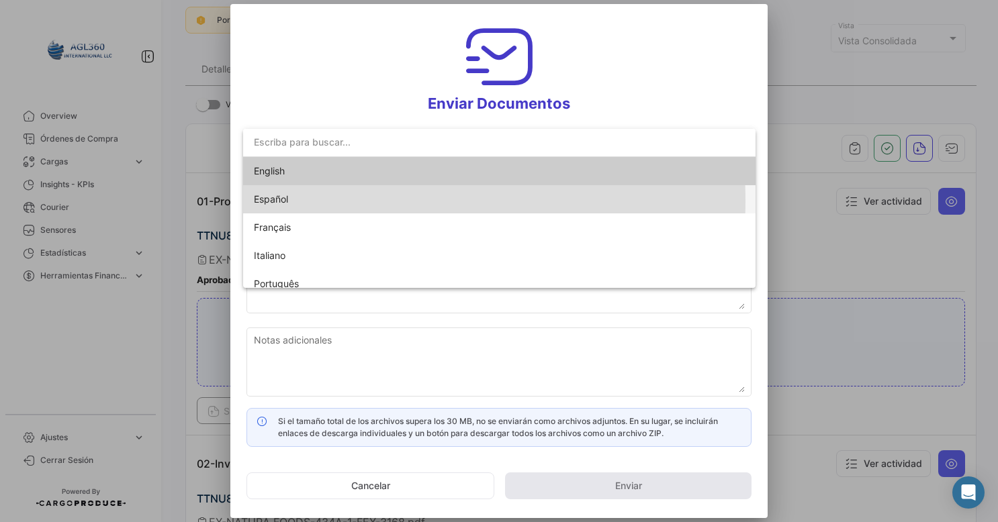
click at [302, 201] on span "Español" at bounding box center [348, 199] width 188 height 28
type input "[PERSON_NAME] compartido los documentos de la OC # 434A-1 contigo"
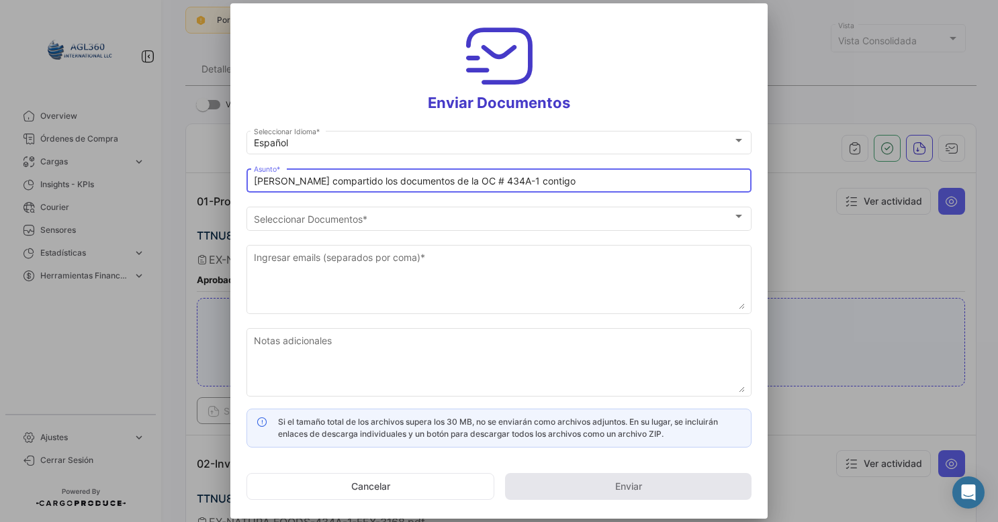
drag, startPoint x: 457, startPoint y: 180, endPoint x: 189, endPoint y: 200, distance: 268.7
click at [189, 200] on div "Enviar Documentos Español Seleccionar Idioma * [PERSON_NAME] compartido los doc…" at bounding box center [499, 261] width 998 height 522
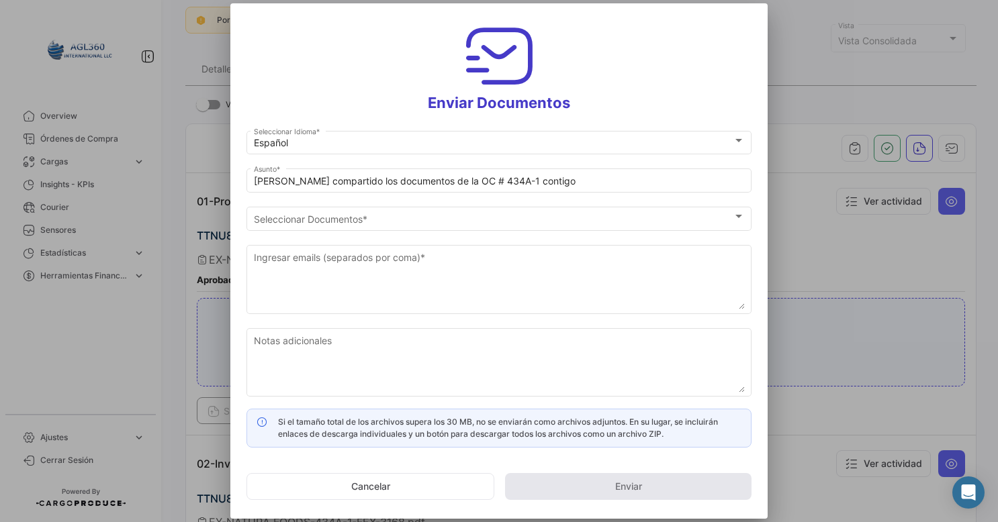
click at [189, 200] on div at bounding box center [499, 261] width 998 height 522
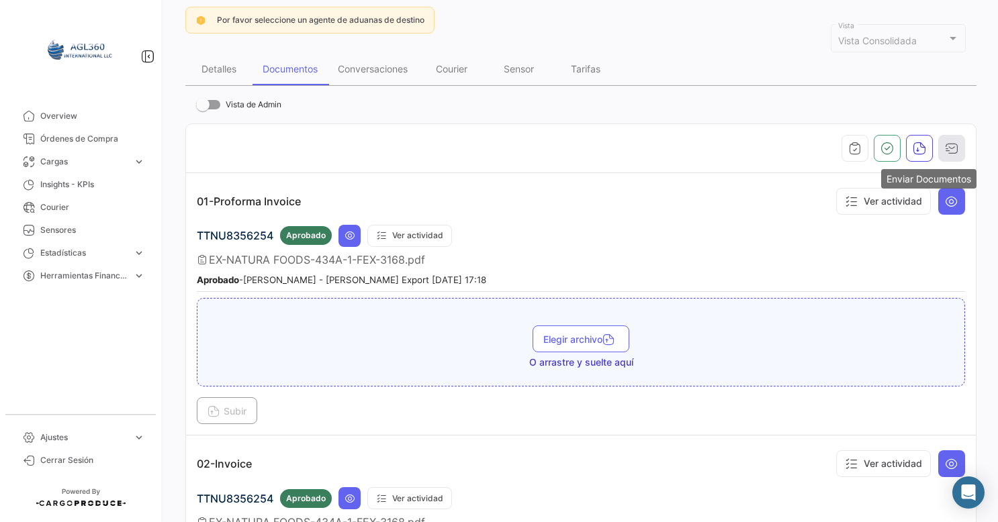
click at [950, 144] on icon "button" at bounding box center [951, 148] width 13 height 13
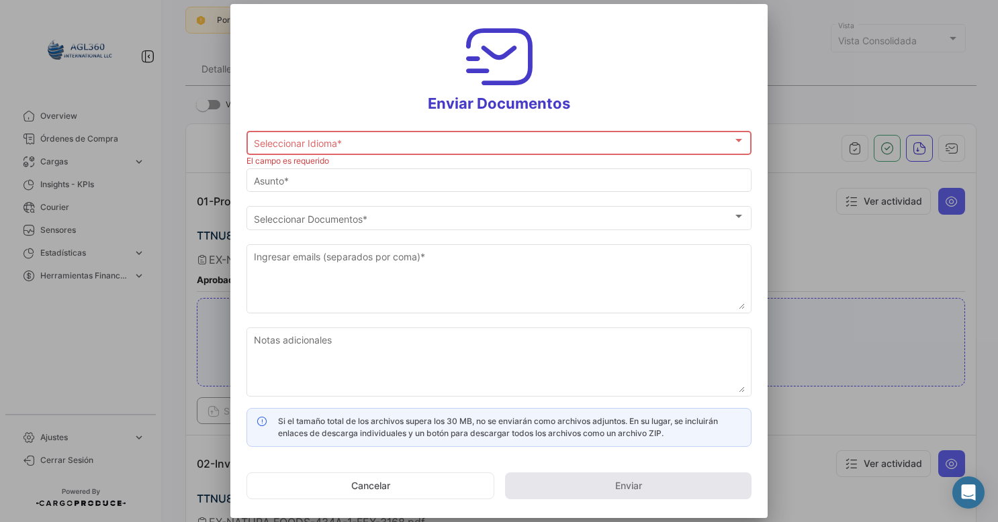
click at [334, 149] on div "Seleccionar Idioma * Seleccionar Idioma *" at bounding box center [499, 142] width 491 height 26
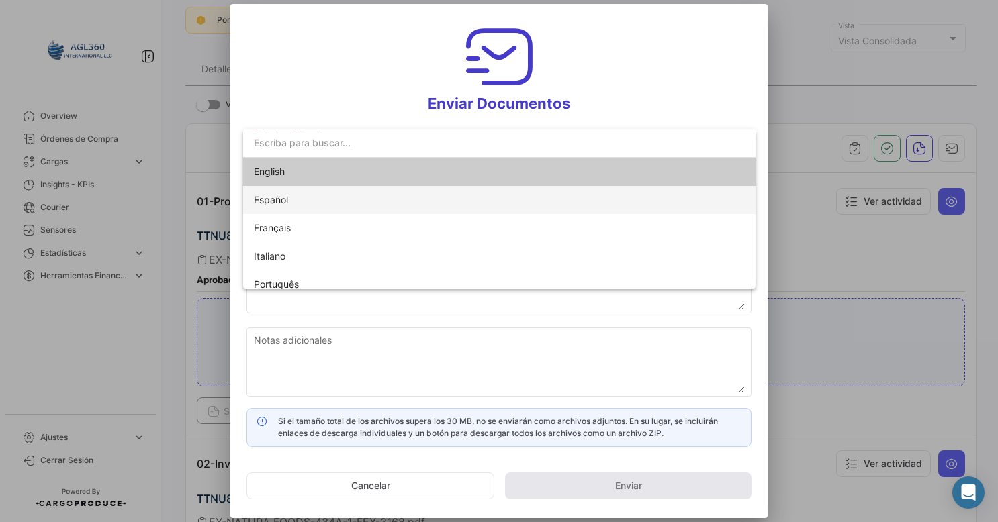
click at [293, 210] on span "Español" at bounding box center [348, 200] width 188 height 28
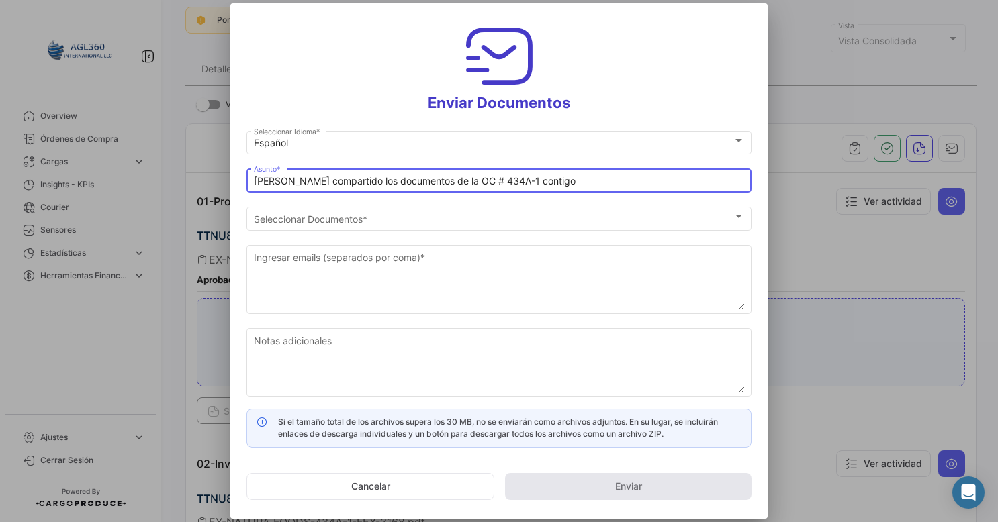
drag, startPoint x: 449, startPoint y: 180, endPoint x: 220, endPoint y: 179, distance: 229.7
click at [220, 179] on div "Enviar Documentos Español Seleccionar Idioma * [PERSON_NAME] compartido los doc…" at bounding box center [499, 261] width 998 height 522
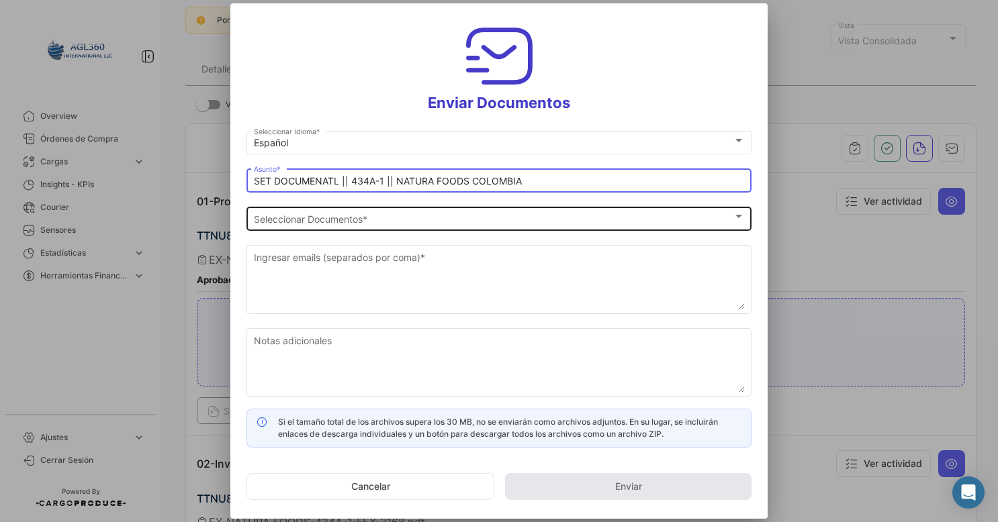
type input "SET DOCUMENATL || 434A-1 || NATURA FOODS COLOMBIA"
click at [294, 205] on div "Seleccionar Documentos Seleccionar Documentos *" at bounding box center [499, 217] width 491 height 26
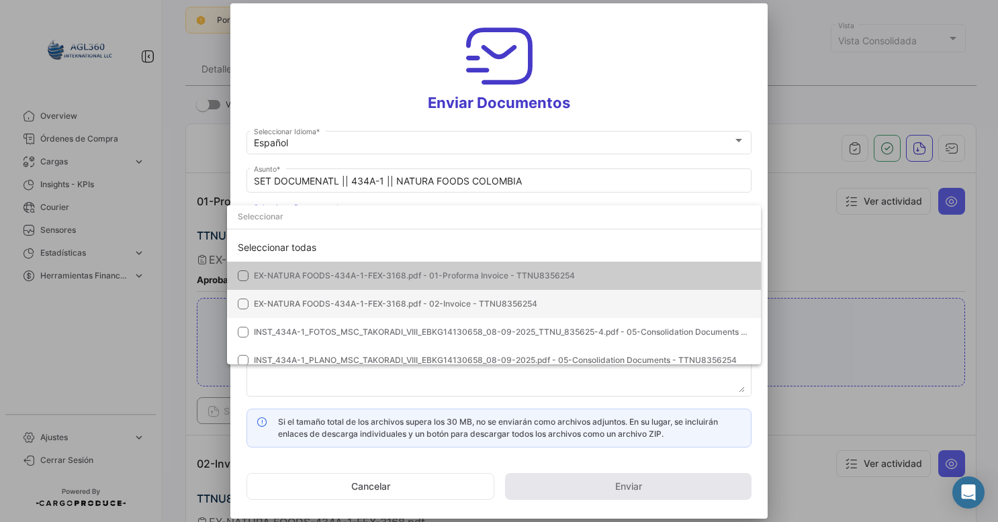
click at [229, 299] on mat-option "EX-NATURA FOODS-434A-1-FEX-3168.pdf - 02-Invoice - TTNU8356254" at bounding box center [494, 304] width 534 height 28
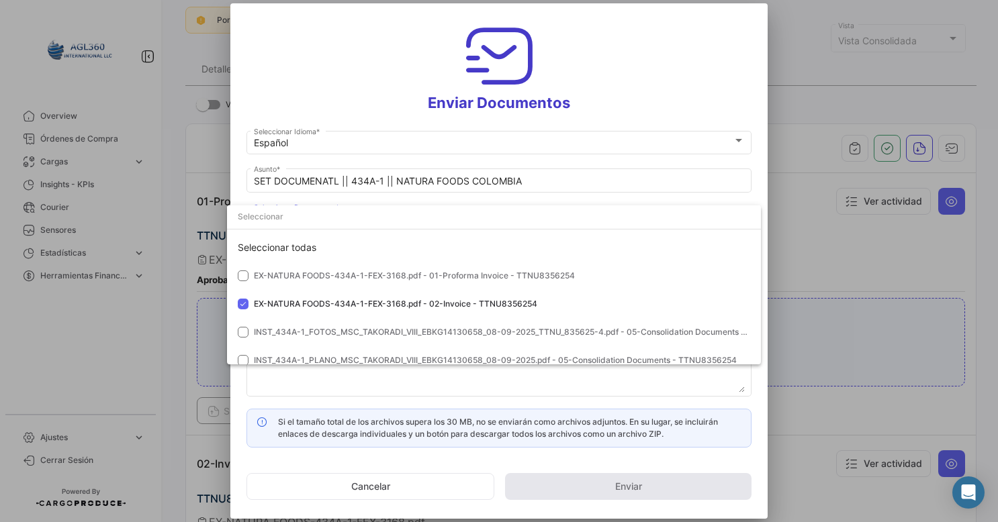
click at [757, 259] on div "Enviar Documentos Español Seleccionar Idioma * SET DOCUMENATL || 434A-1 || NATU…" at bounding box center [499, 261] width 998 height 522
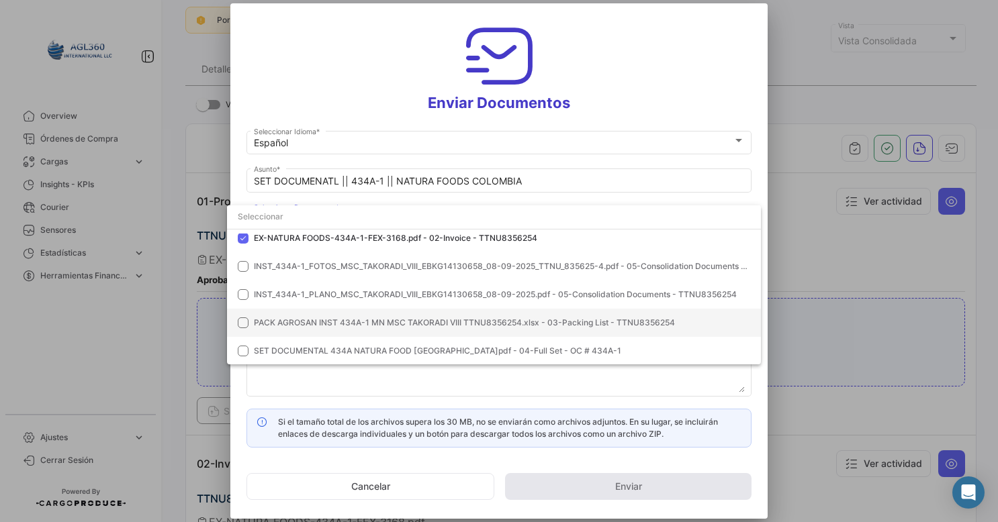
click at [236, 322] on mat-option "PACK AGROSAN INST 434A-1 MN MSC TAKORADI VIII TTNU8356254.xlsx - 03-Packing Lis…" at bounding box center [494, 323] width 534 height 28
click at [239, 346] on mat-pseudo-checkbox at bounding box center [243, 351] width 11 height 11
click at [601, 379] on div at bounding box center [499, 261] width 998 height 522
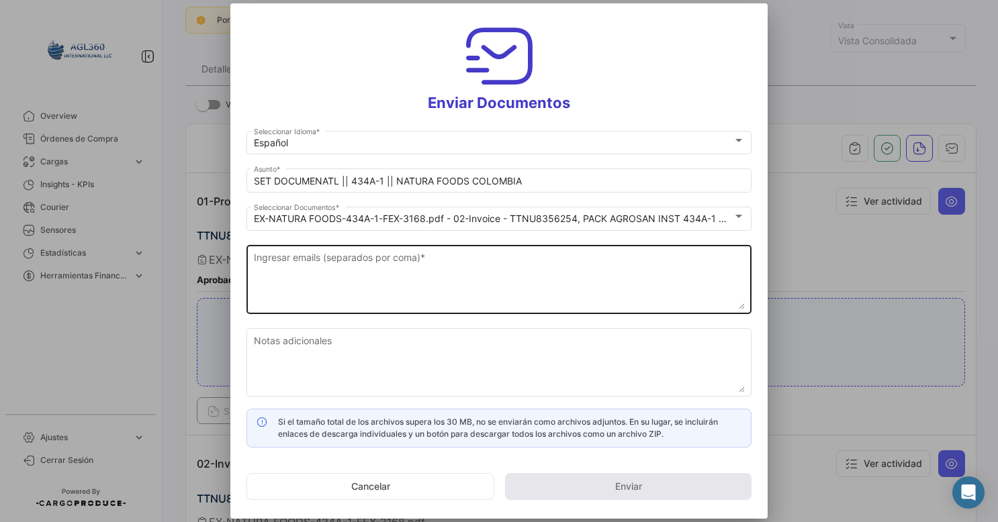
click at [355, 275] on textarea "Ingresar emails (separados por coma) *" at bounding box center [499, 279] width 491 height 59
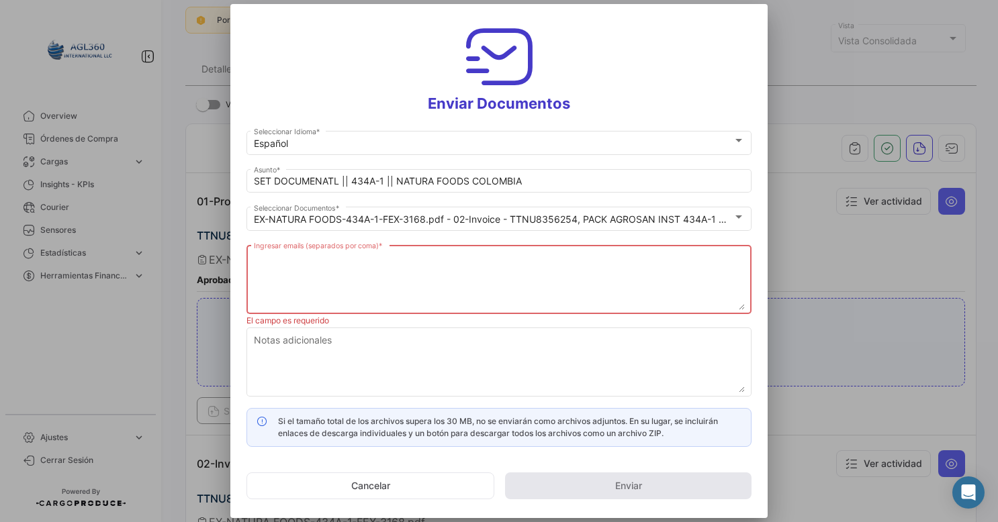
click at [304, 263] on textarea "Ingresar emails (separados por coma) *" at bounding box center [499, 280] width 491 height 59
paste textarea "[EMAIL_ADDRESS][DOMAIN_NAME]"
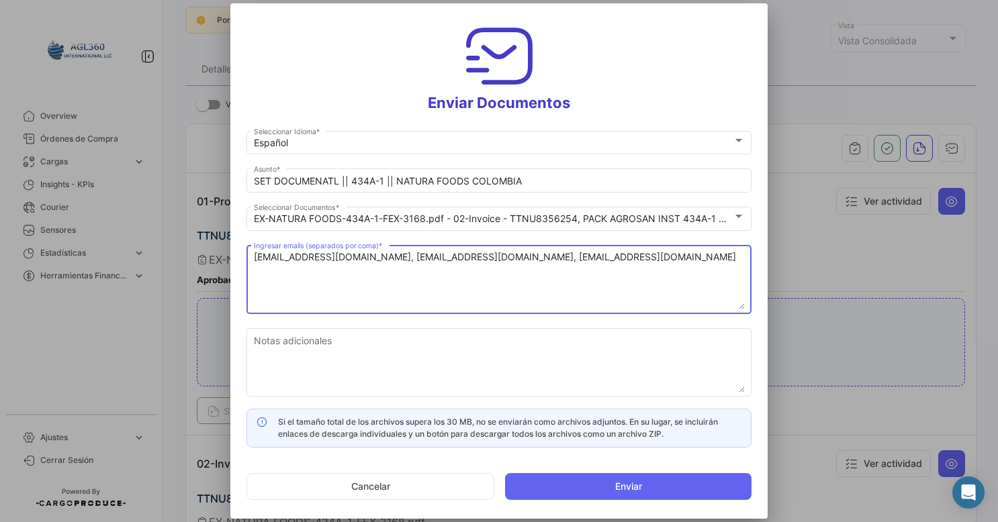
type textarea "[EMAIL_ADDRESS][DOMAIN_NAME], [EMAIL_ADDRESS][DOMAIN_NAME], [EMAIL_ADDRESS][DOM…"
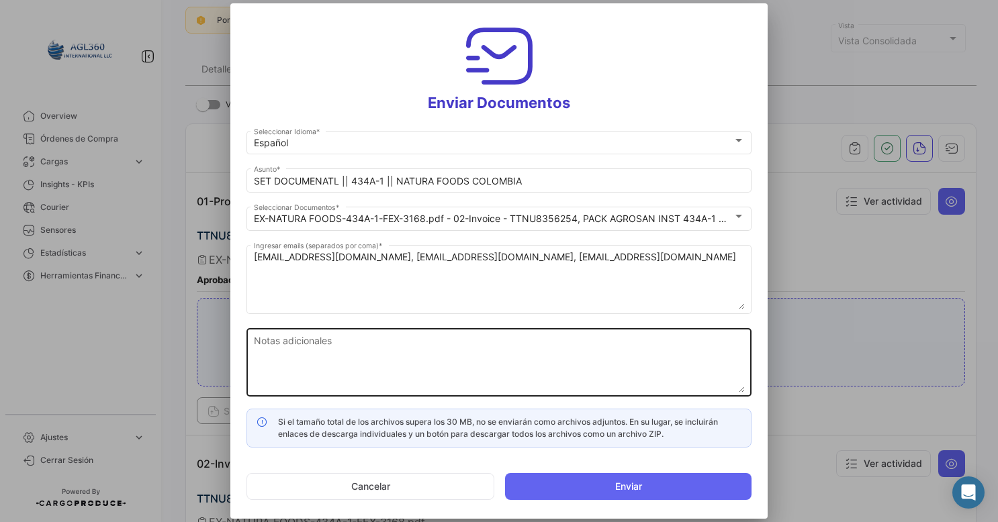
drag, startPoint x: 560, startPoint y: 482, endPoint x: 586, endPoint y: 396, distance: 89.7
click at [586, 396] on form "Español Seleccionar Idioma * SET DOCUMENATL || 434A-1 || NATURA FOODS COLOMBIA …" at bounding box center [498, 318] width 505 height 381
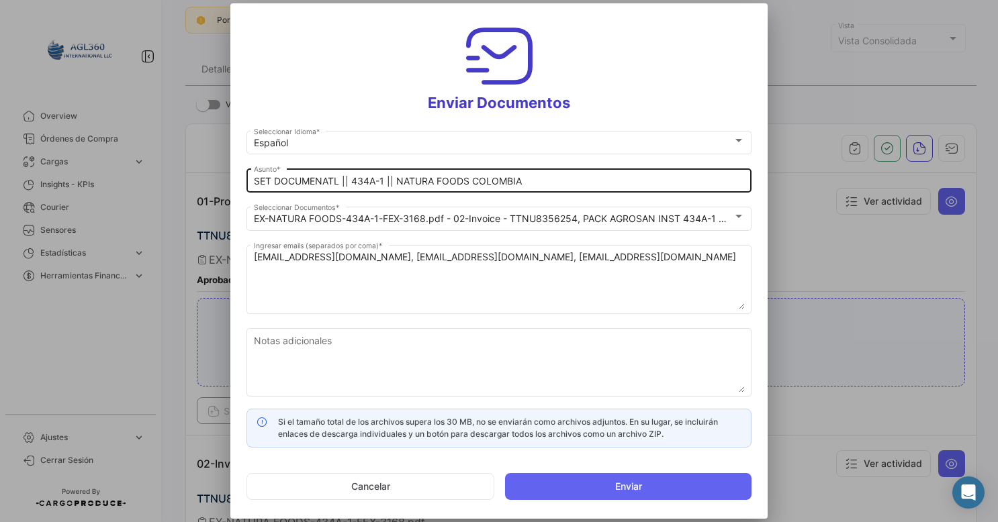
click at [559, 179] on input "SET DOCUMENATL || 434A-1 || NATURA FOODS COLOMBIA" at bounding box center [499, 181] width 491 height 11
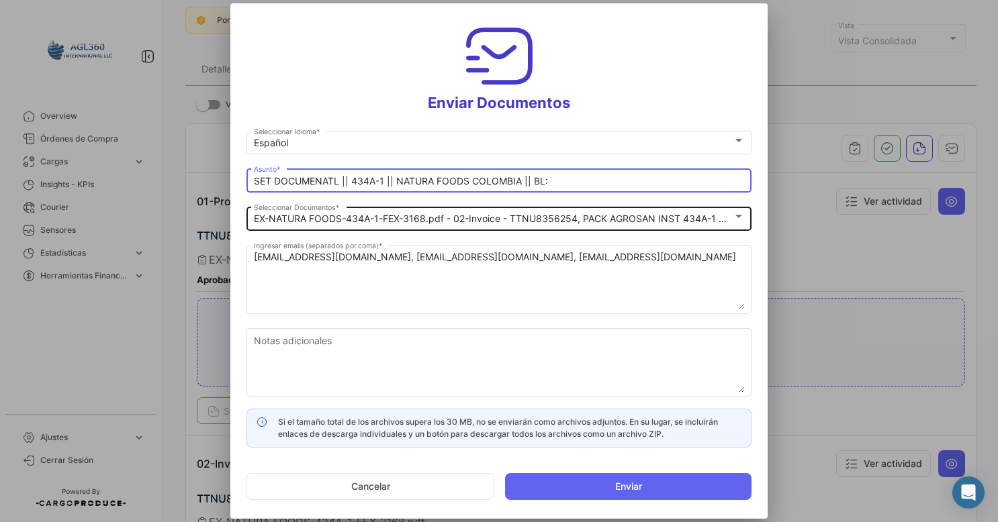
paste input "MEDUFP544275"
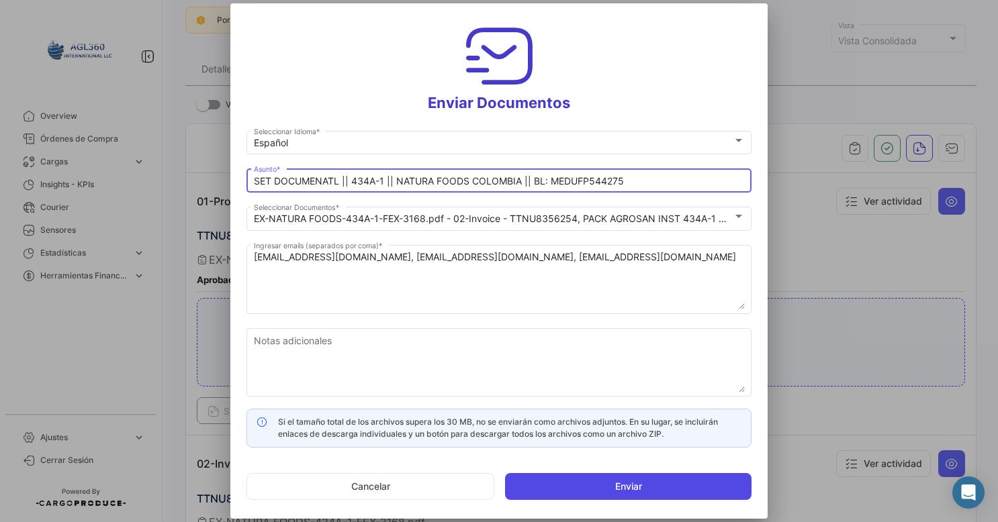
type input "SET DOCUMENATL || 434A-1 || NATURA FOODS COLOMBIA || BL: MEDUFP544275"
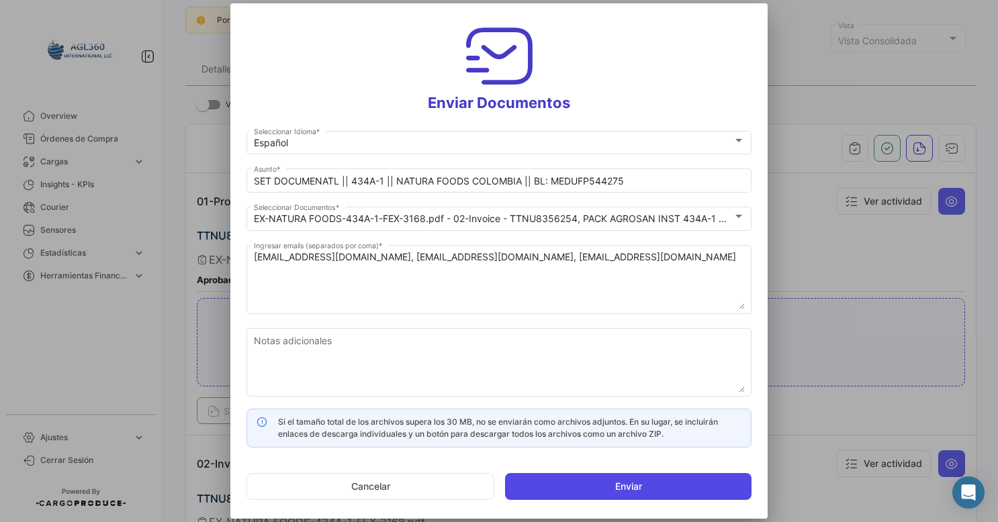
click at [561, 488] on button "Enviar" at bounding box center [628, 486] width 246 height 27
